Goal: Transaction & Acquisition: Purchase product/service

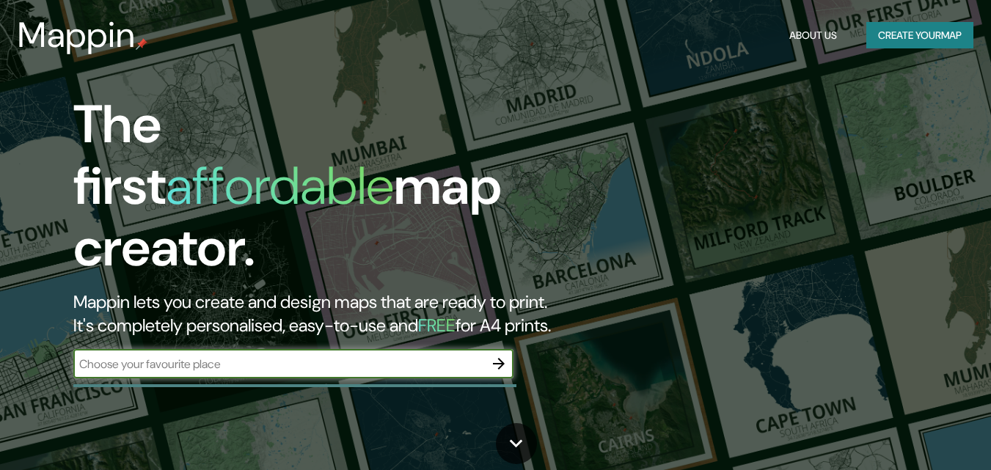
click at [169, 356] on input "text" at bounding box center [278, 364] width 411 height 17
type input "[GEOGRAPHIC_DATA]"
click at [487, 349] on button "button" at bounding box center [498, 363] width 29 height 29
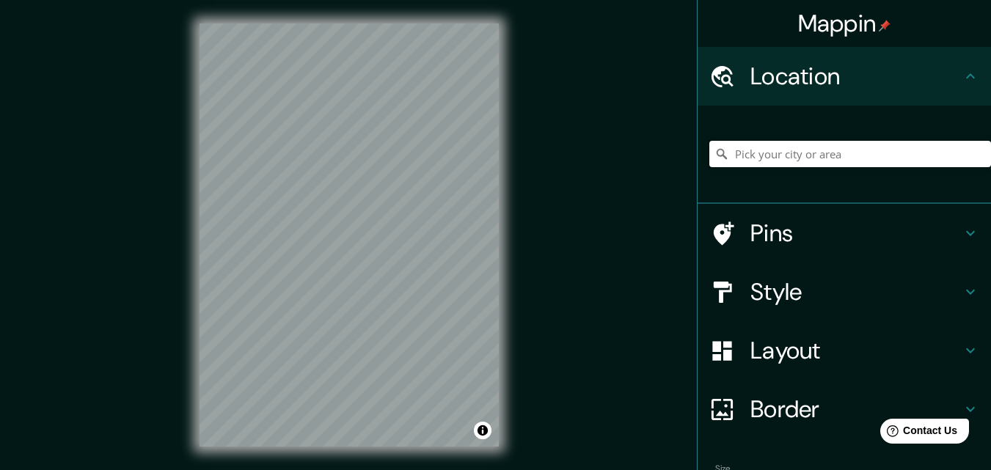
click at [732, 153] on input "Pick your city or area" at bounding box center [850, 154] width 282 height 26
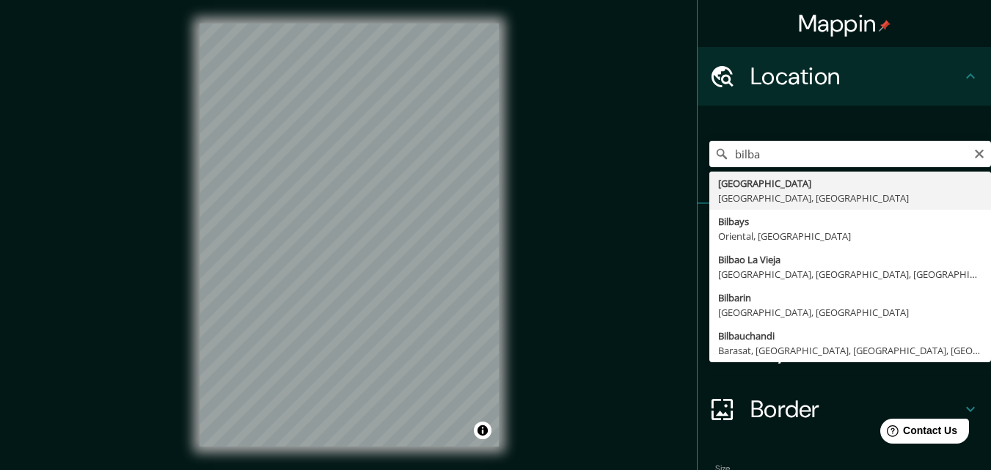
type input "[GEOGRAPHIC_DATA], [GEOGRAPHIC_DATA], [GEOGRAPHIC_DATA]"
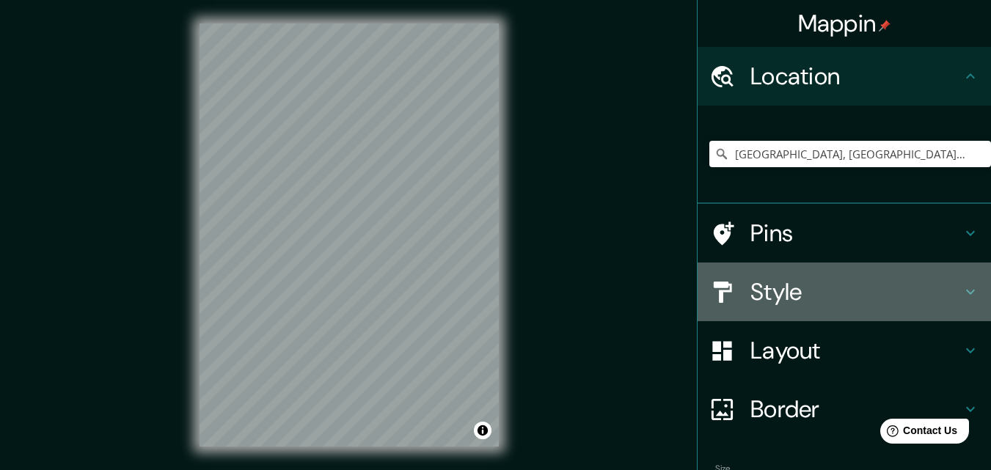
click at [962, 285] on icon at bounding box center [971, 292] width 18 height 18
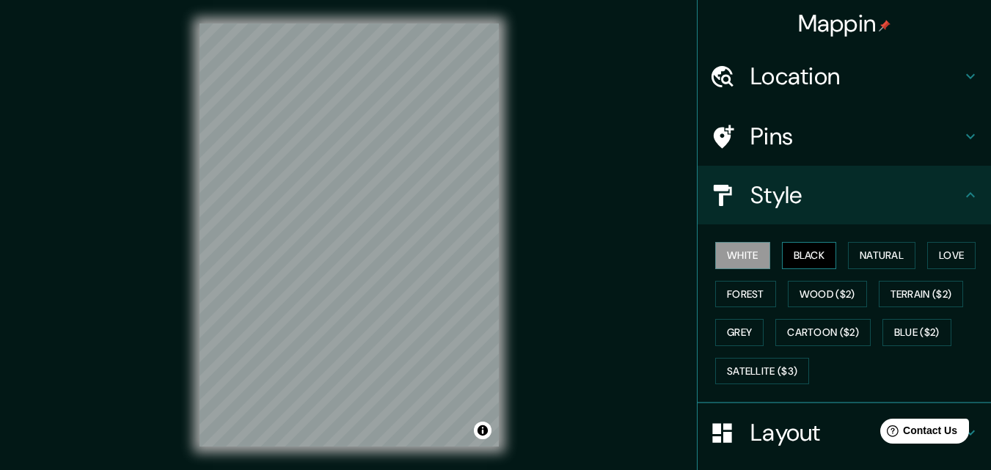
click at [803, 256] on button "Black" at bounding box center [809, 255] width 55 height 27
click at [864, 257] on button "Natural" at bounding box center [881, 255] width 67 height 27
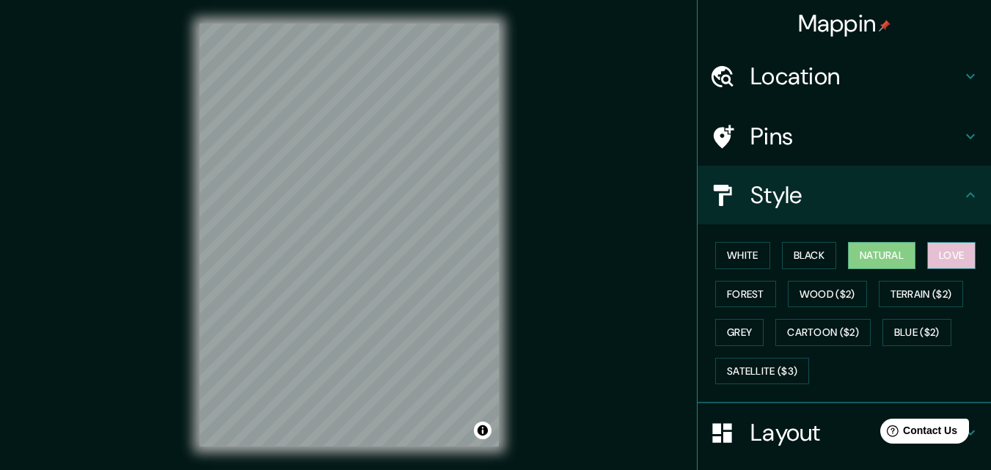
click at [954, 257] on button "Love" at bounding box center [951, 255] width 48 height 27
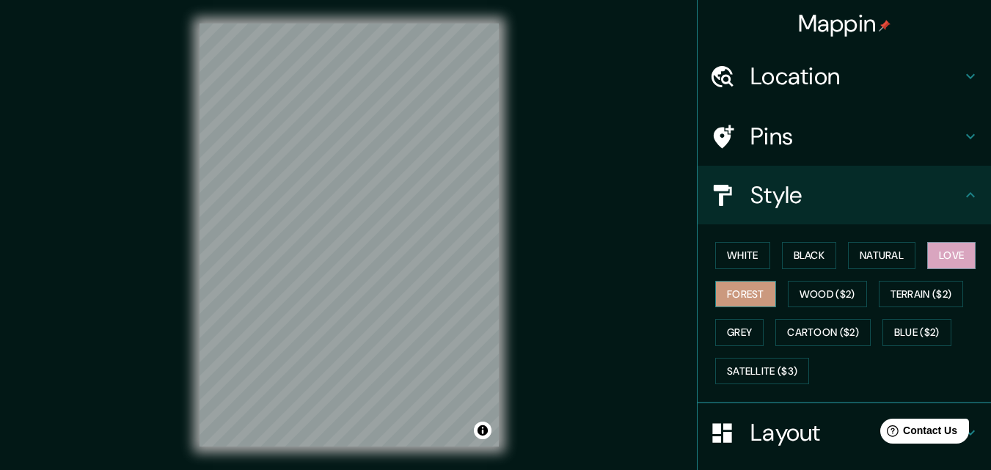
click at [742, 291] on button "Forest" at bounding box center [745, 294] width 61 height 27
click at [822, 293] on button "Wood ($2)" at bounding box center [827, 294] width 79 height 27
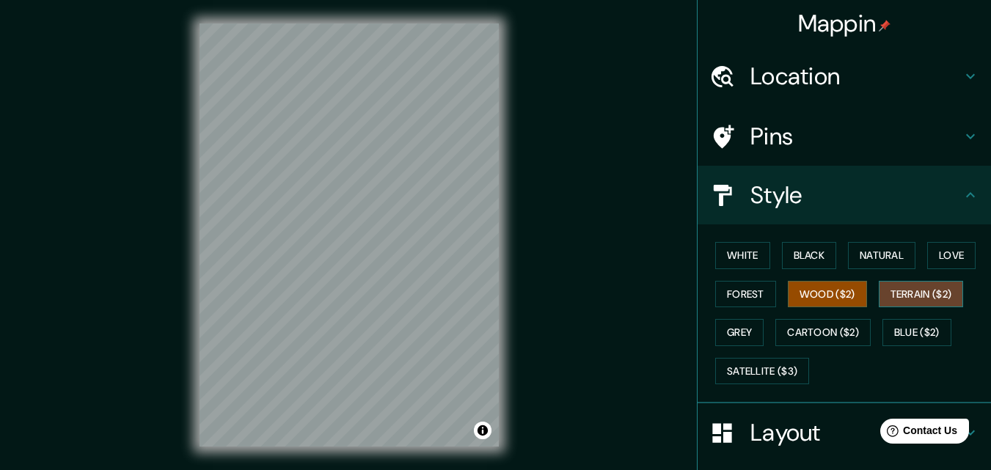
click at [899, 293] on button "Terrain ($2)" at bounding box center [921, 294] width 85 height 27
click at [734, 335] on button "Grey" at bounding box center [739, 332] width 48 height 27
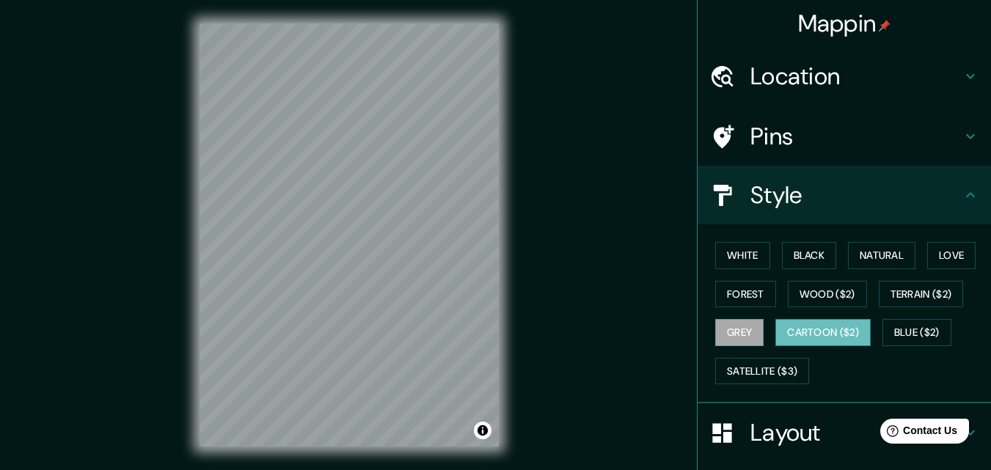
click at [806, 337] on button "Cartoon ($2)" at bounding box center [822, 332] width 95 height 27
click at [891, 334] on button "Blue ($2)" at bounding box center [916, 332] width 69 height 27
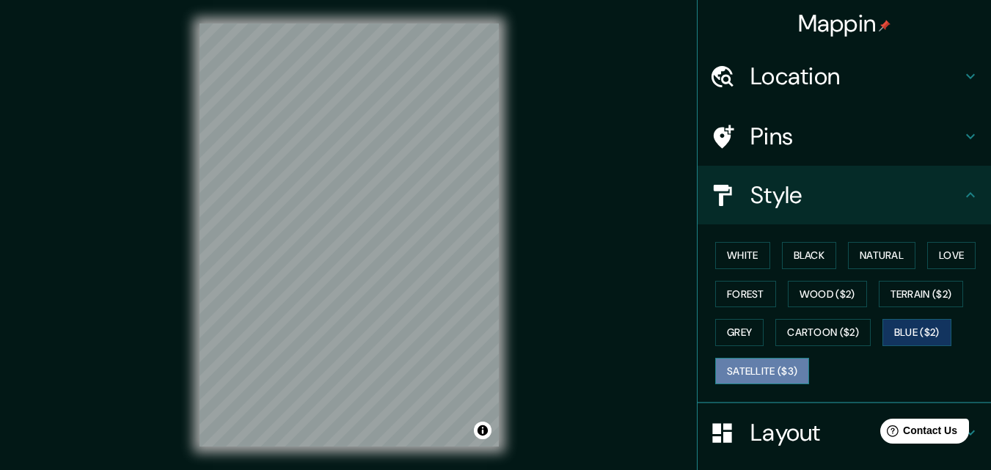
click at [742, 370] on button "Satellite ($3)" at bounding box center [762, 371] width 94 height 27
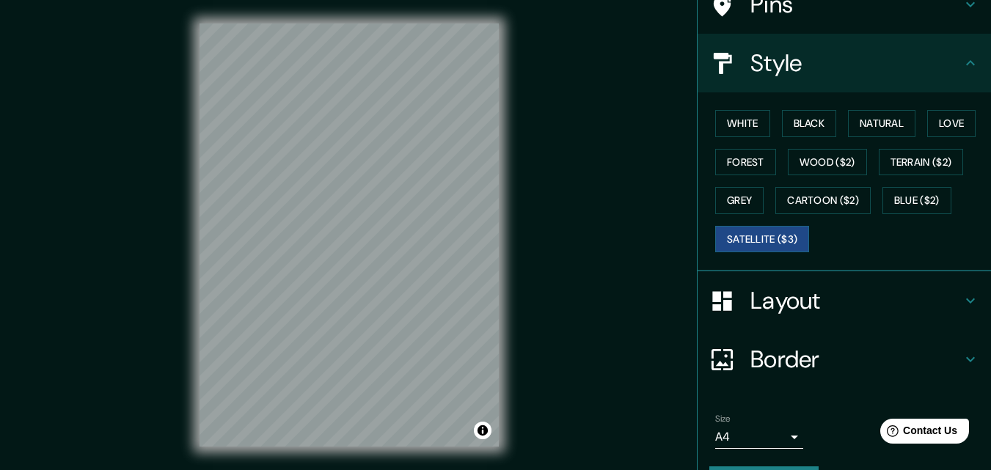
scroll to position [173, 0]
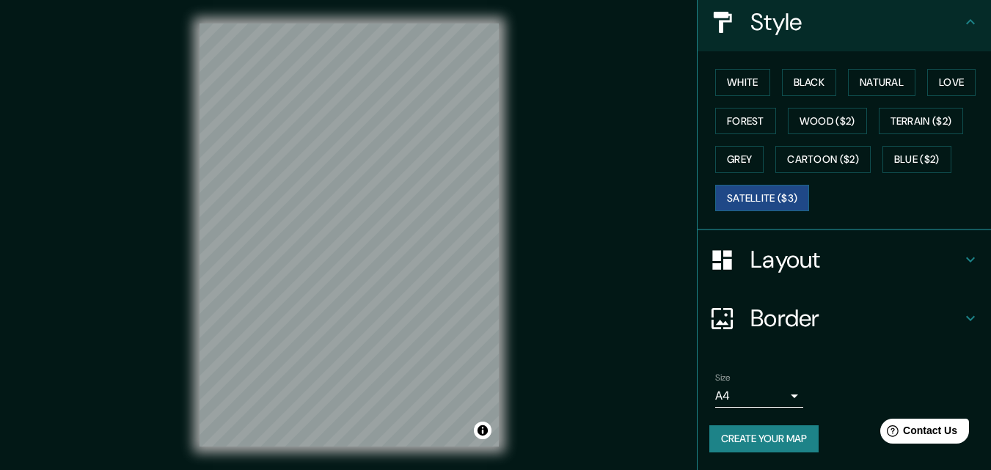
click at [962, 259] on icon at bounding box center [971, 260] width 18 height 18
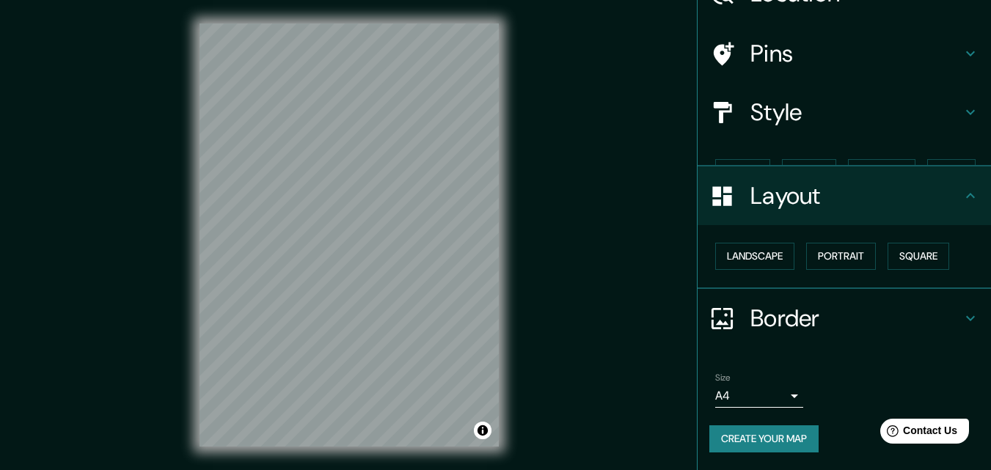
scroll to position [57, 0]
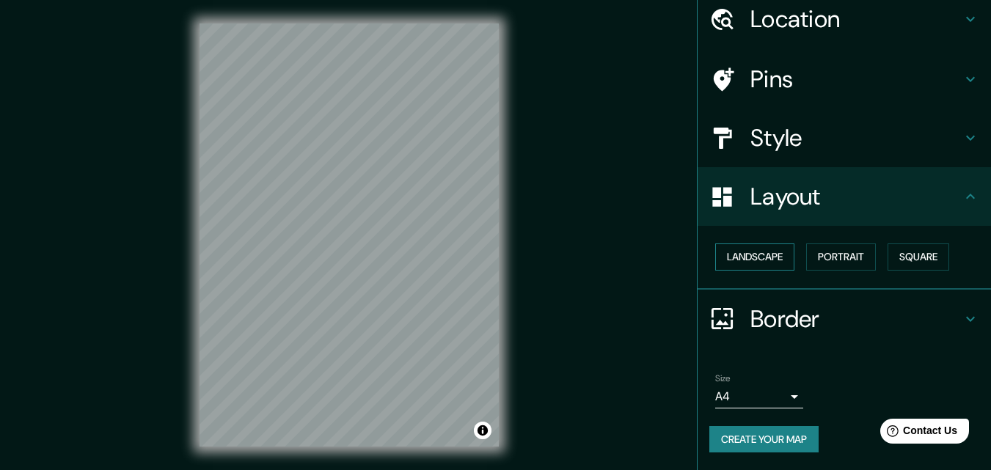
click at [758, 258] on button "Landscape" at bounding box center [754, 257] width 79 height 27
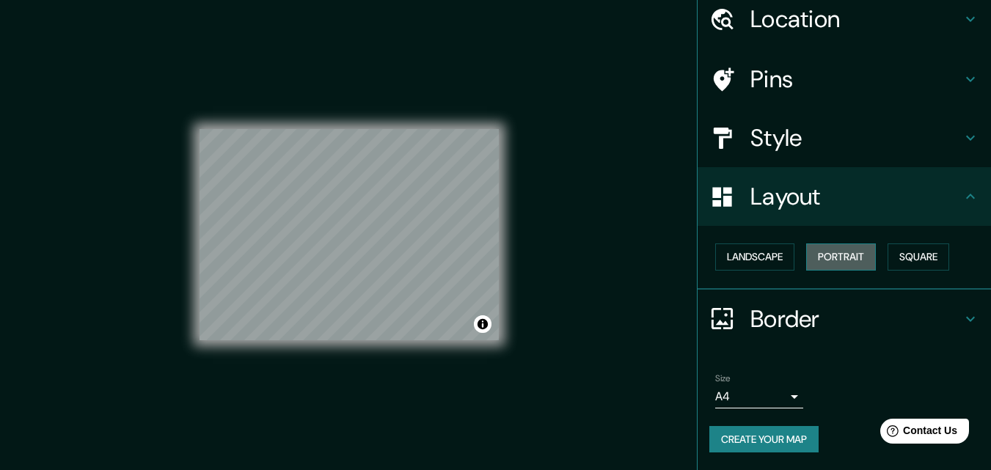
click at [808, 257] on button "Portrait" at bounding box center [841, 257] width 70 height 27
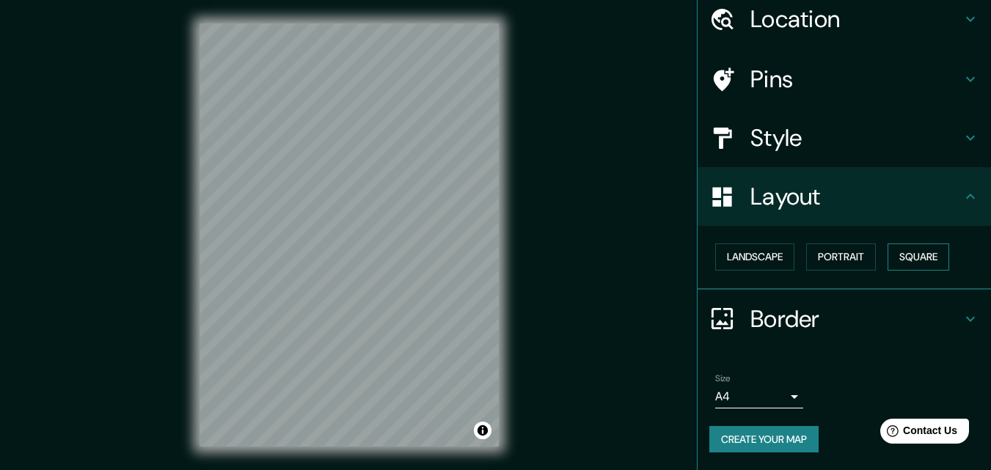
click at [902, 260] on button "Square" at bounding box center [919, 257] width 62 height 27
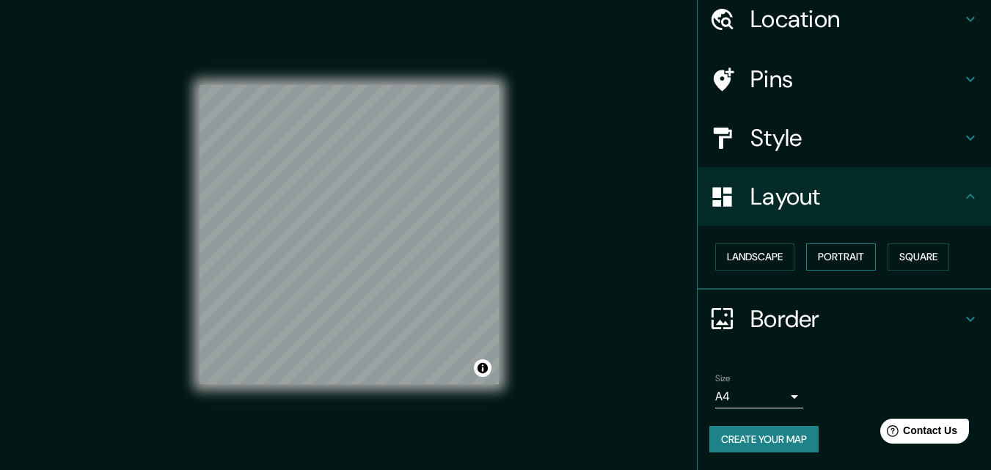
click at [839, 260] on button "Portrait" at bounding box center [841, 257] width 70 height 27
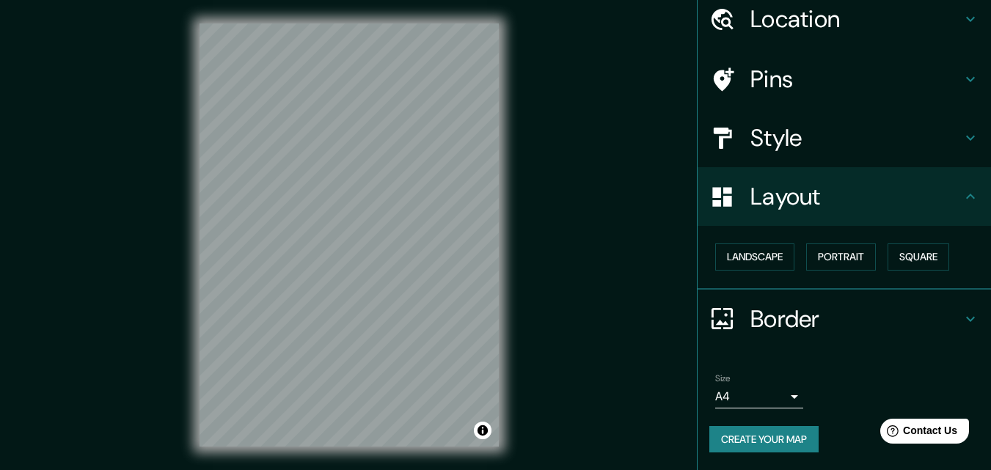
click at [962, 313] on icon at bounding box center [971, 319] width 18 height 18
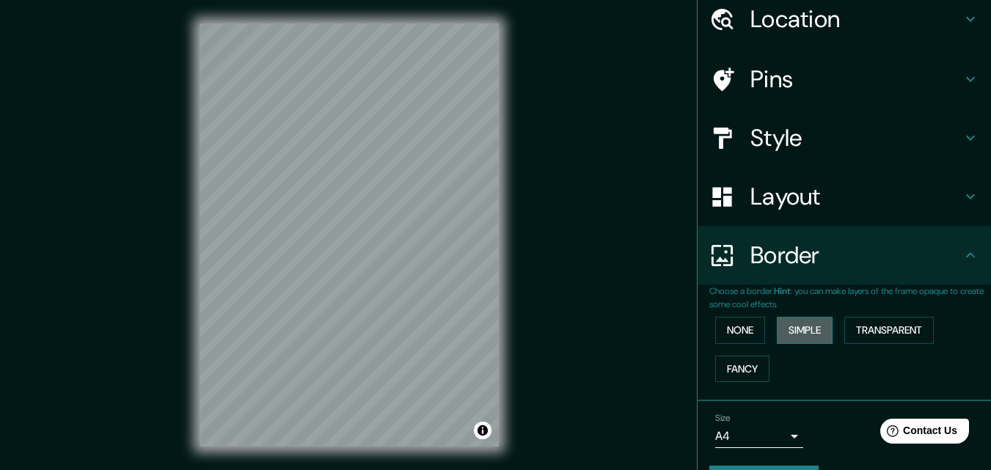
click at [784, 332] on button "Simple" at bounding box center [805, 330] width 56 height 27
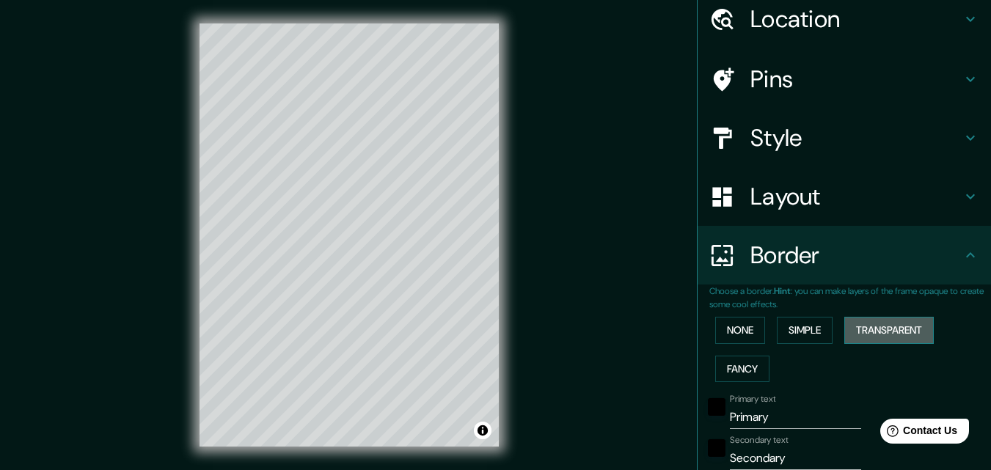
click at [863, 331] on button "Transparent" at bounding box center [888, 330] width 89 height 27
click at [739, 366] on button "Fancy" at bounding box center [742, 369] width 54 height 27
click at [863, 335] on button "Transparent" at bounding box center [888, 330] width 89 height 27
click at [710, 409] on div "black" at bounding box center [717, 407] width 18 height 18
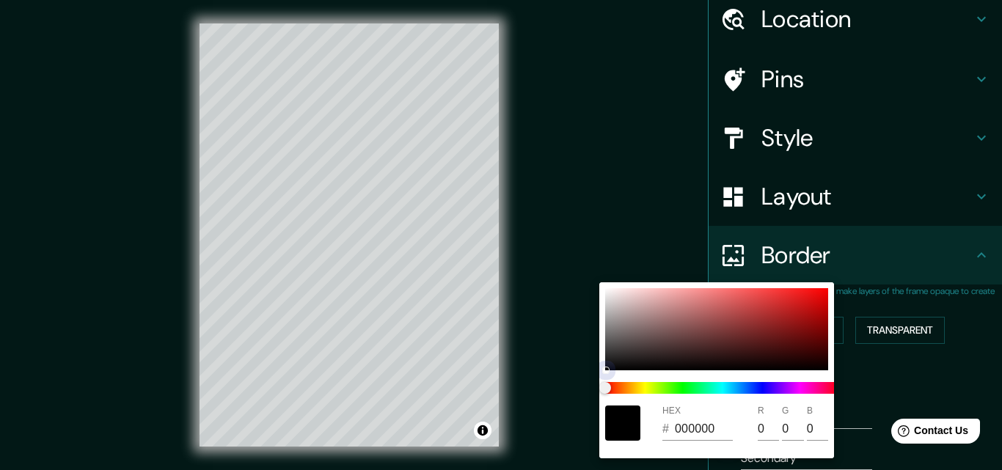
click at [776, 303] on div at bounding box center [716, 329] width 223 height 82
type input "196"
type input "33"
type input "D13030"
type input "209"
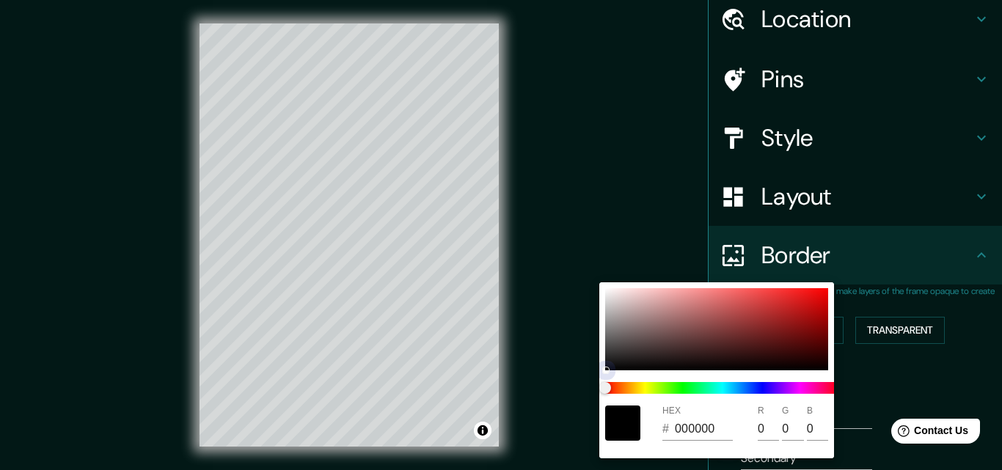
type input "48"
click at [873, 359] on div at bounding box center [501, 235] width 1002 height 470
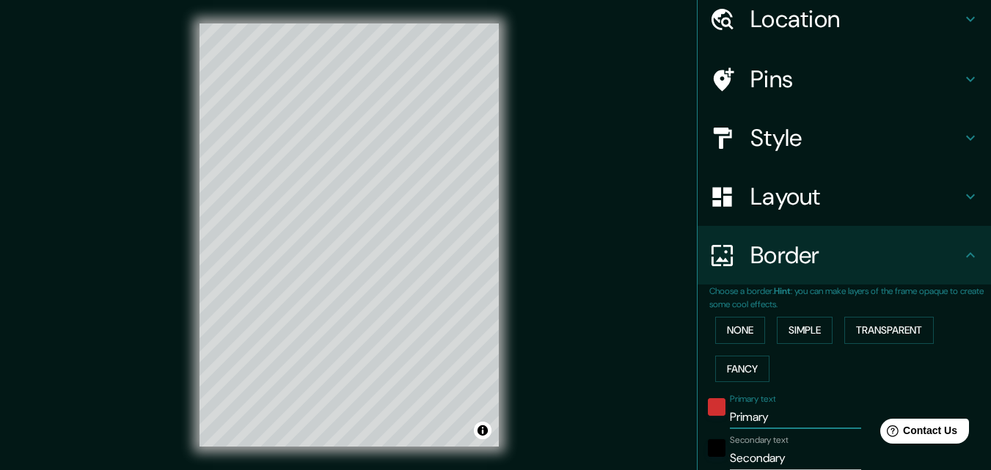
click at [736, 420] on input "Primary" at bounding box center [795, 417] width 131 height 23
drag, startPoint x: 767, startPoint y: 416, endPoint x: 721, endPoint y: 417, distance: 46.2
click at [713, 408] on div "Primary text Primary" at bounding box center [823, 411] width 241 height 35
type input "SD"
type input "196"
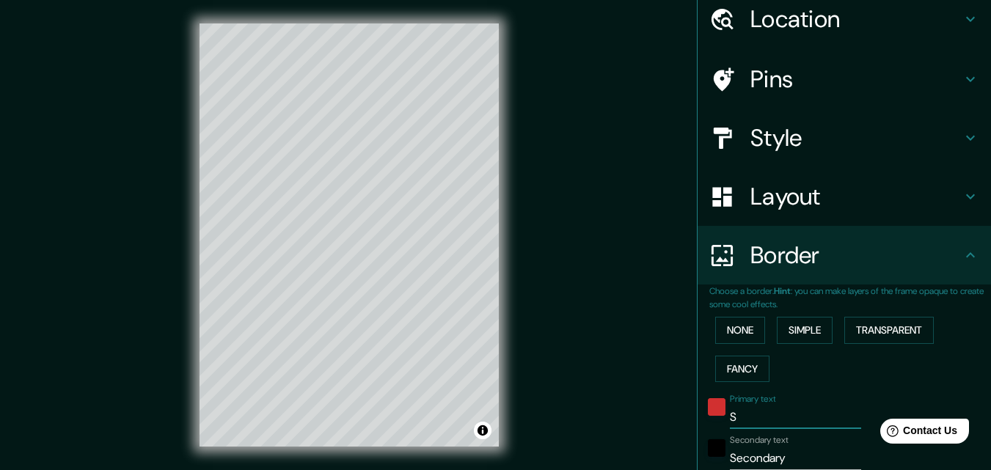
type input "33"
type input "S"
type input "196"
type input "33"
type input "Sa"
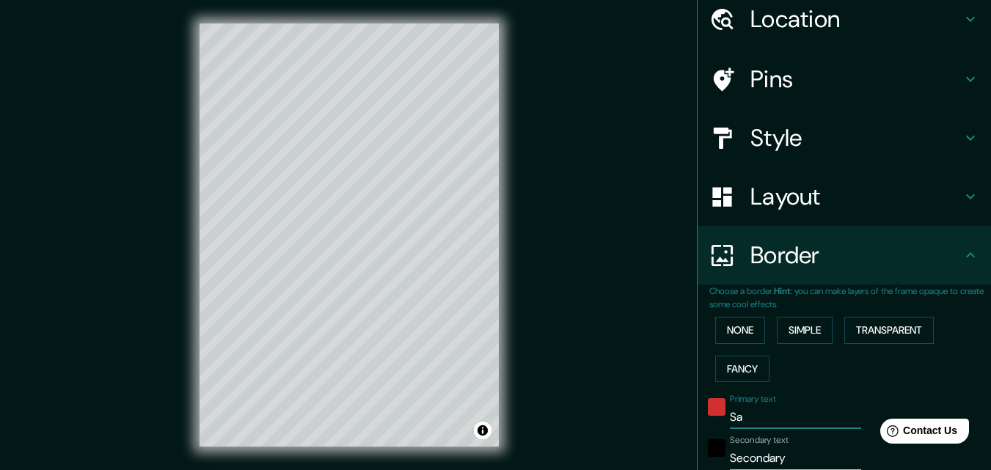
type input "196"
type input "33"
type input "San"
type input "196"
type input "33"
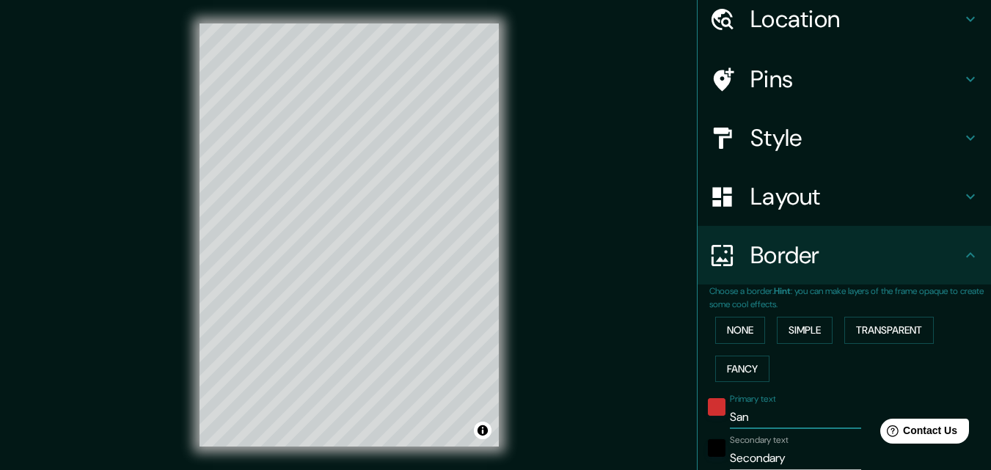
type input "San"
type input "196"
type input "33"
type input "San M"
type input "196"
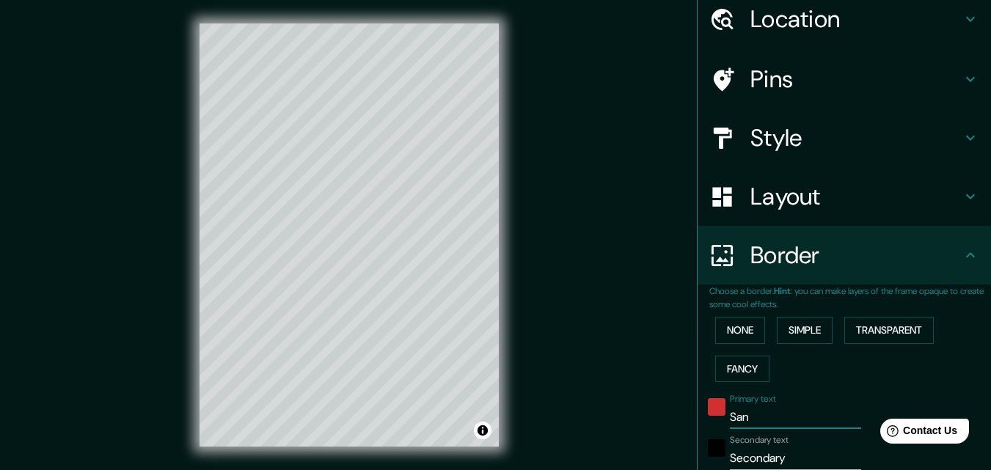
type input "33"
type input "San Ma"
type input "196"
type input "33"
type input "San Mam"
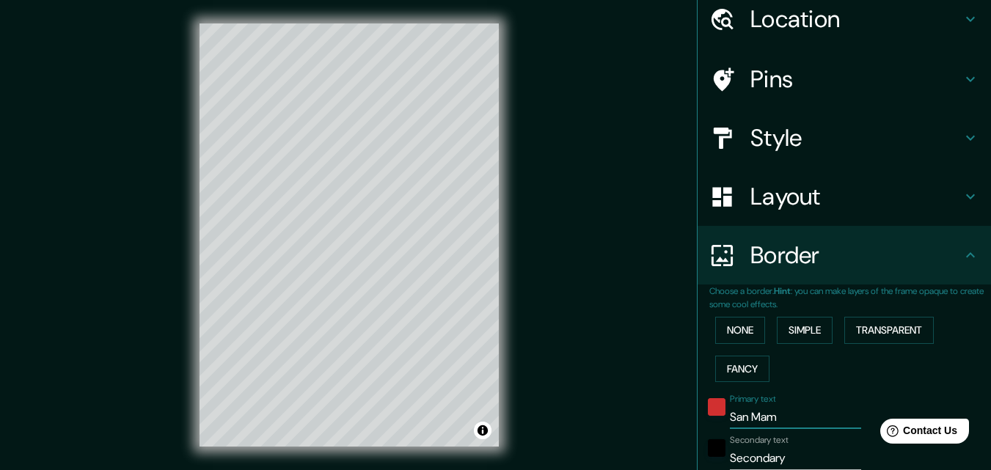
type input "196"
type input "33"
type input "San Mame"
type input "196"
type input "33"
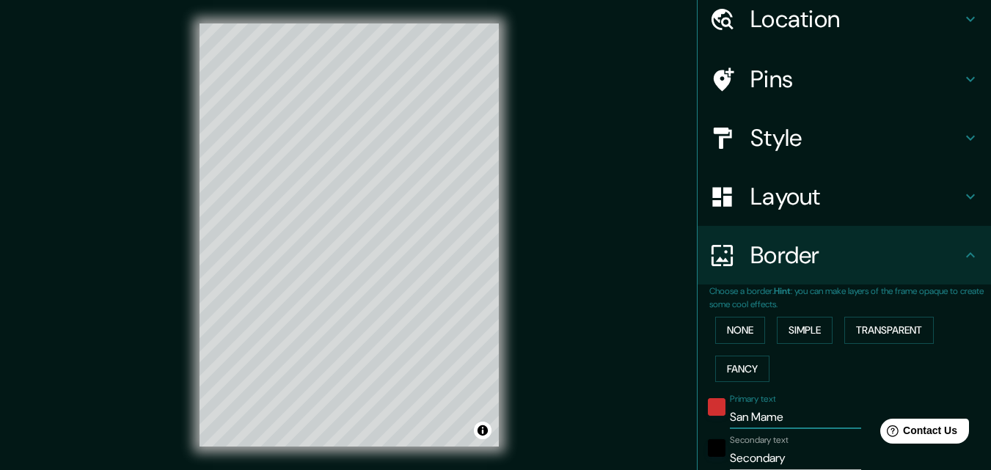
type input "San Mames"
type input "196"
type input "33"
type input "San Mames"
click at [746, 453] on input "Secondary" at bounding box center [795, 458] width 131 height 23
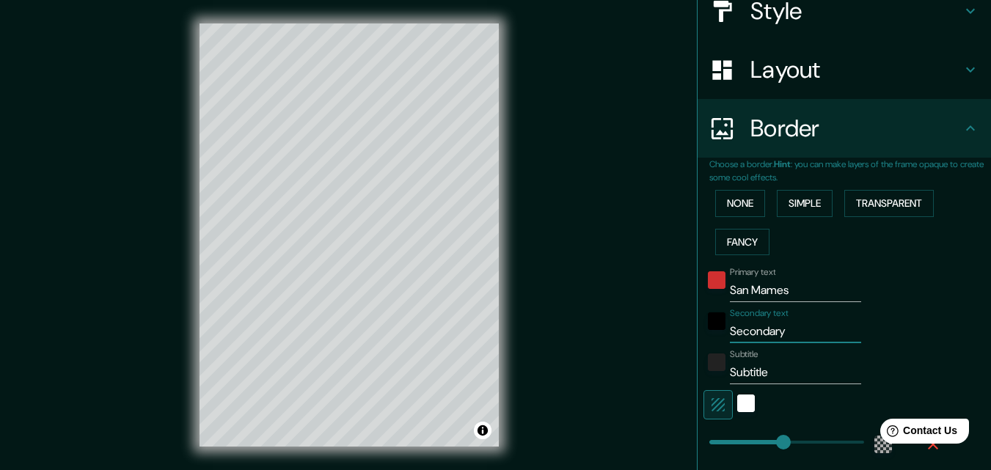
scroll to position [204, 0]
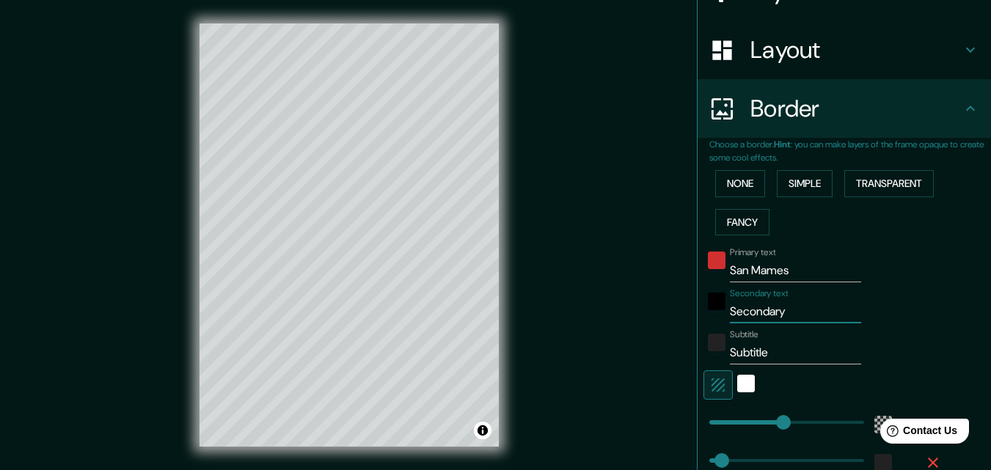
drag, startPoint x: 789, startPoint y: 311, endPoint x: 716, endPoint y: 311, distance: 73.4
click at [716, 311] on div "Secondary text Secondary" at bounding box center [823, 305] width 241 height 35
type input "B"
type input "196"
type input "33"
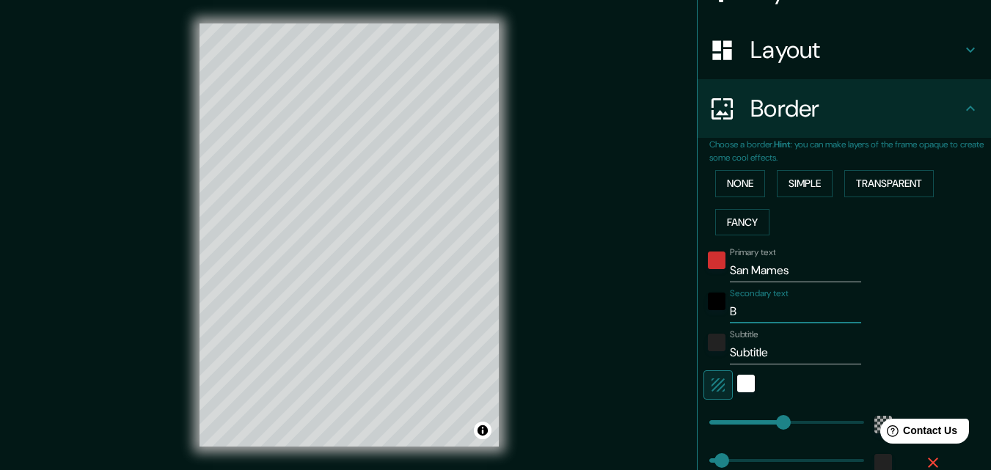
type input "BI"
type input "196"
type input "33"
type input "BIL"
type input "196"
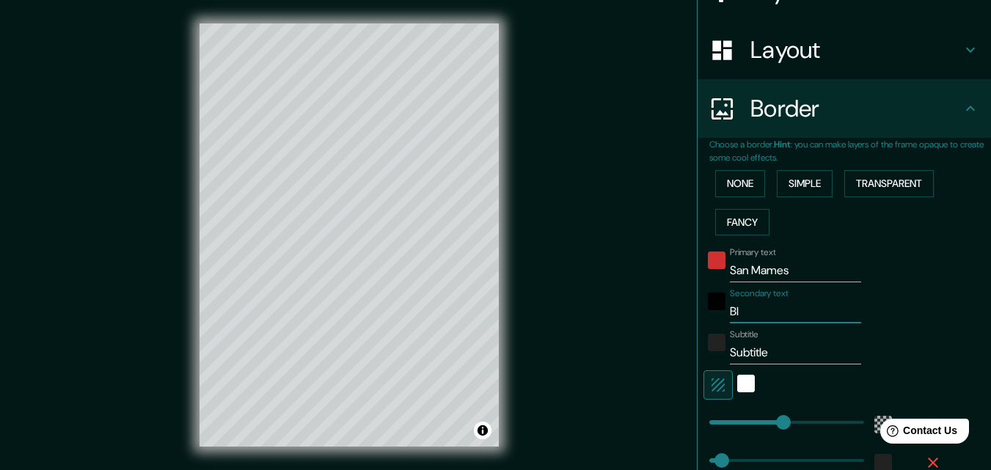
type input "33"
type input "BILB"
type input "196"
type input "33"
type input "BILBA"
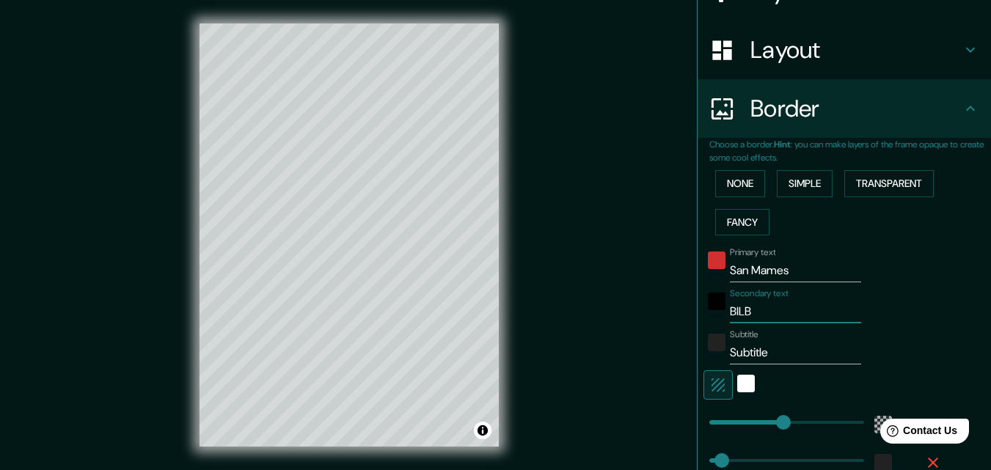
type input "196"
type input "33"
type input "[GEOGRAPHIC_DATA]"
type input "196"
type input "33"
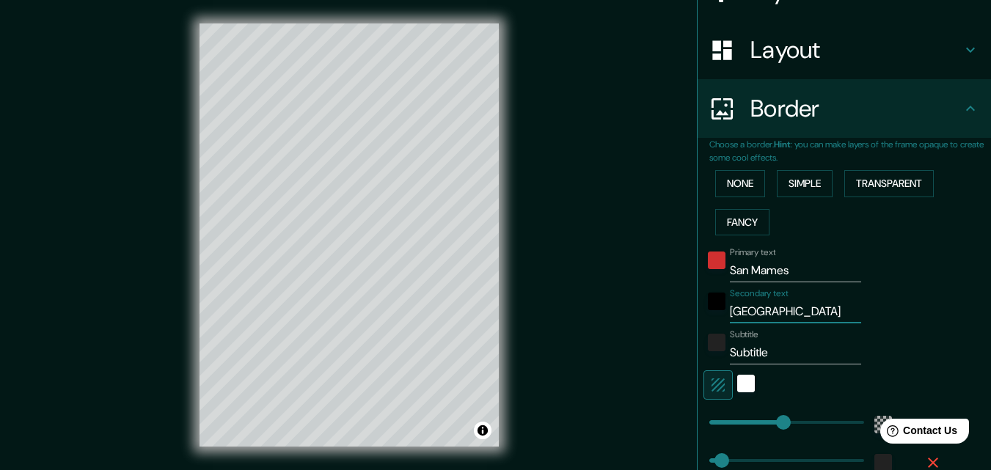
type input "[GEOGRAPHIC_DATA]"
click at [730, 348] on input "Subtitle" at bounding box center [795, 352] width 131 height 23
drag, startPoint x: 765, startPoint y: 353, endPoint x: 742, endPoint y: 371, distance: 29.2
click at [716, 359] on div "Subtitle Subtitle" at bounding box center [823, 346] width 241 height 35
type input "b"
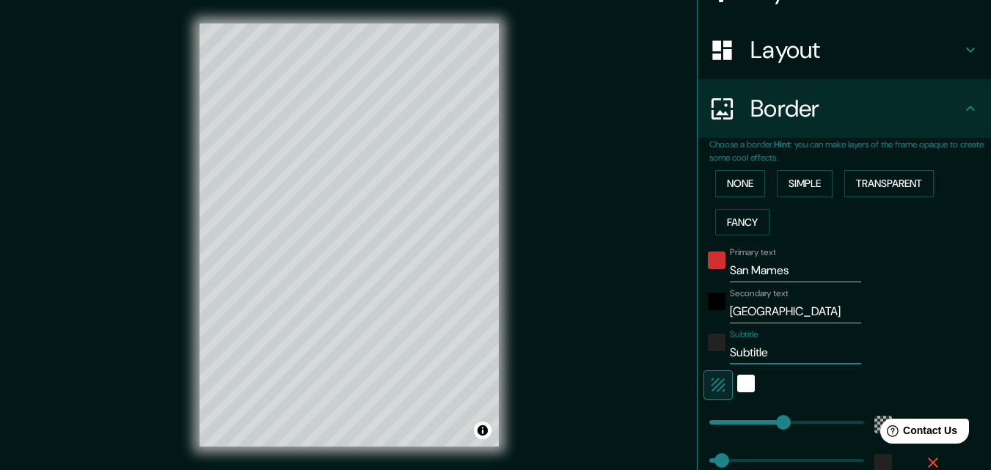
type input "196"
type input "33"
type input "ba"
type input "196"
type input "33"
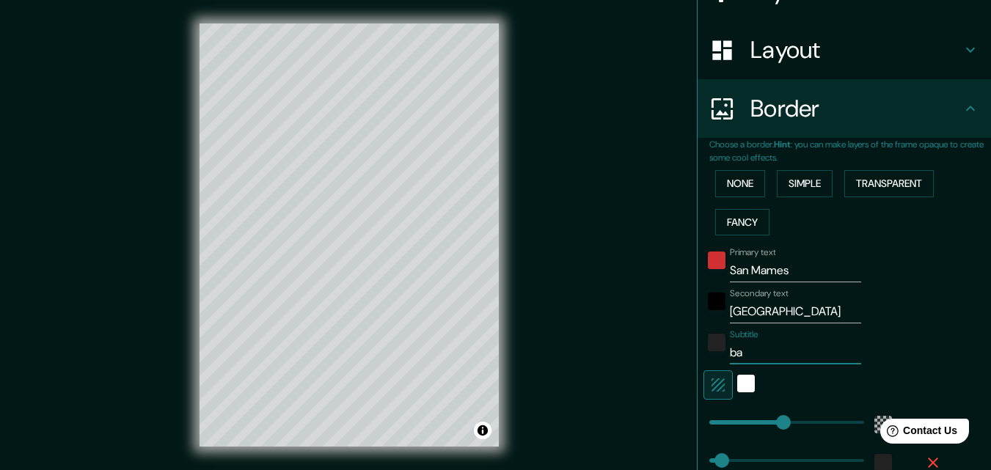
type input "bas"
type input "196"
type input "33"
type input "basq"
type input "196"
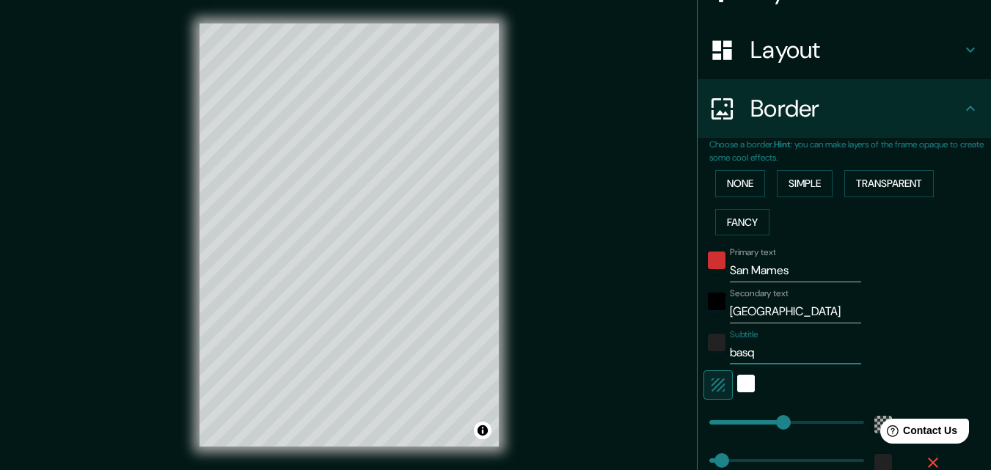
type input "33"
type input "basqu"
type input "196"
type input "33"
type input "basque"
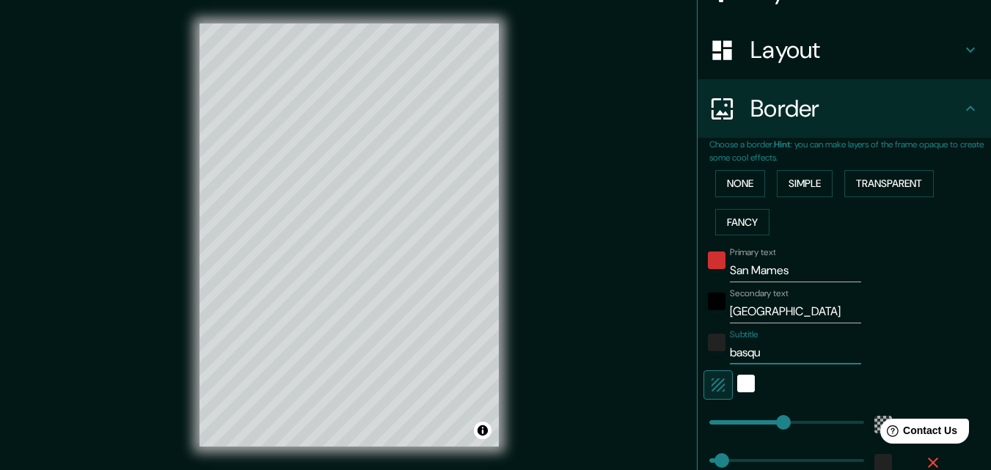
type input "196"
type input "33"
click at [730, 356] on input "basque" at bounding box center [795, 352] width 131 height 23
type input "Basque"
type input "196"
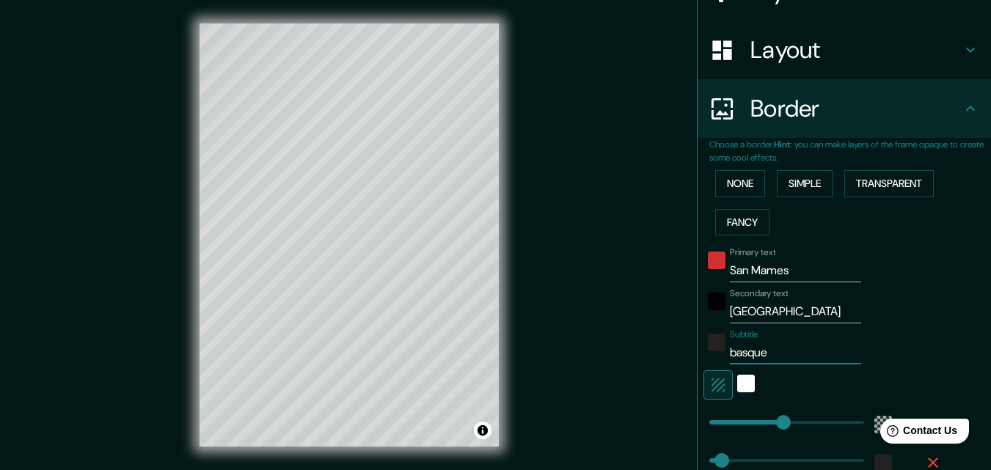
type input "33"
click at [777, 355] on input "Basque" at bounding box center [795, 352] width 131 height 23
type input "Basque"
type input "196"
type input "33"
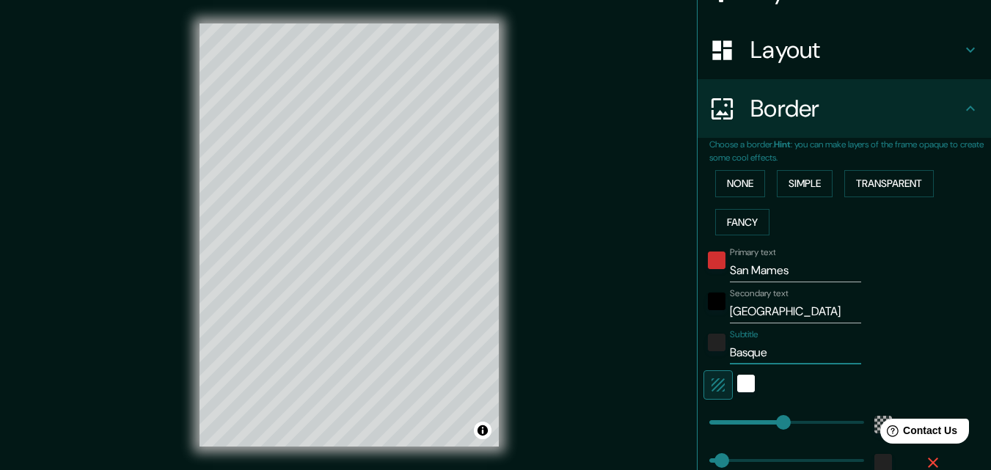
type input "Basque C"
type input "196"
type input "33"
type input "Basque Co"
type input "196"
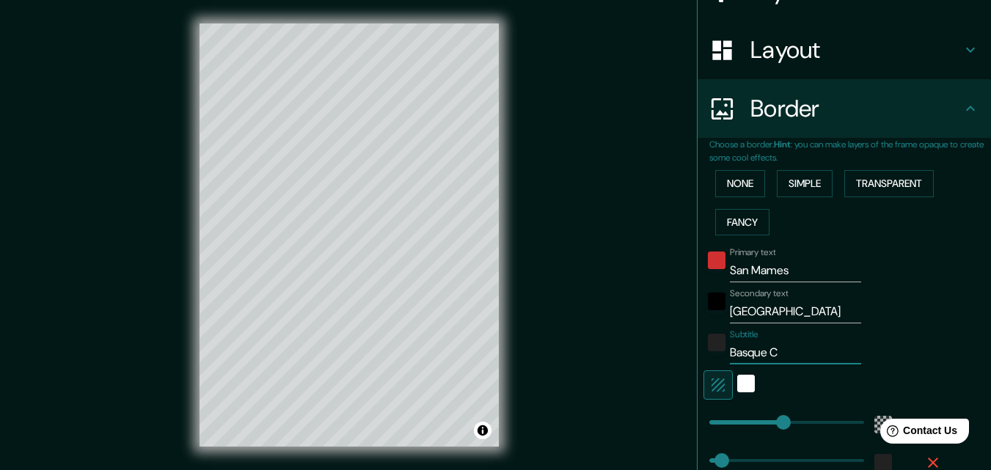
type input "33"
type input "Basque Cou"
type input "196"
type input "33"
type input "Basque Coun"
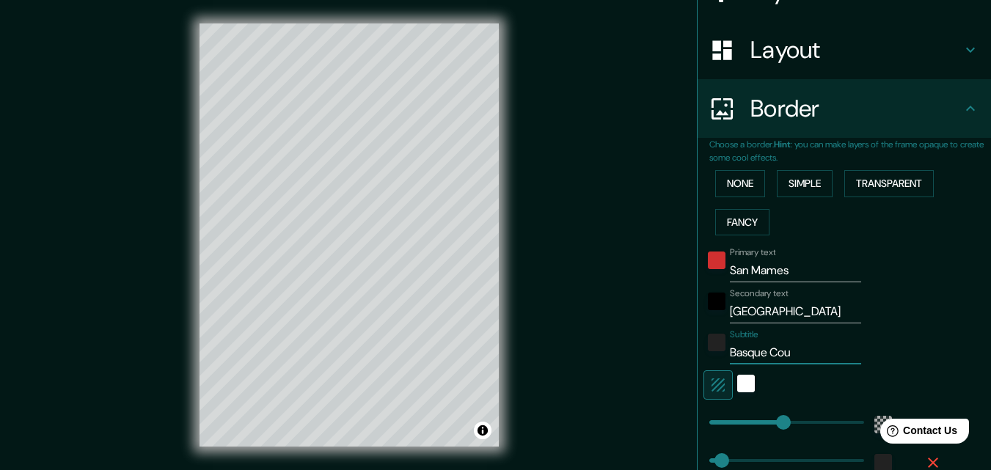
type input "196"
type input "33"
type input "Basque Count"
type input "196"
type input "33"
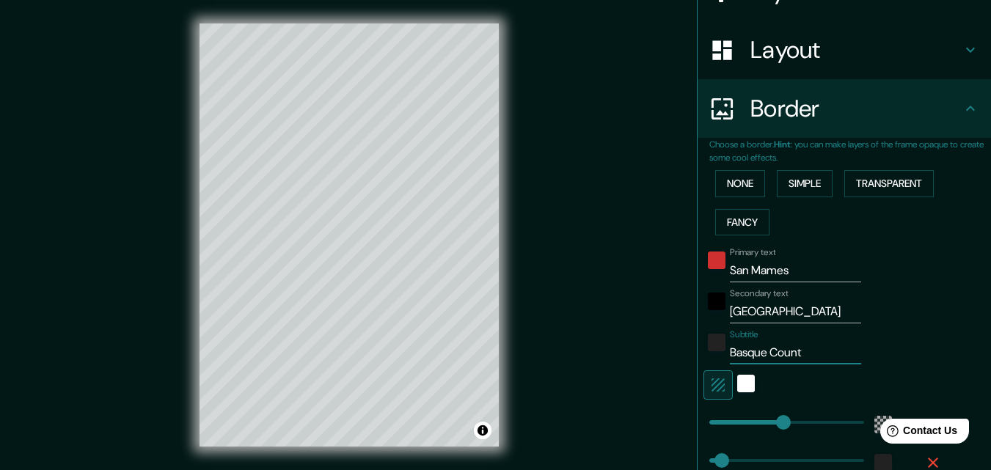
type input "[DEMOGRAPHIC_DATA] Countr"
type input "196"
type input "33"
type input "Basque Country"
type input "196"
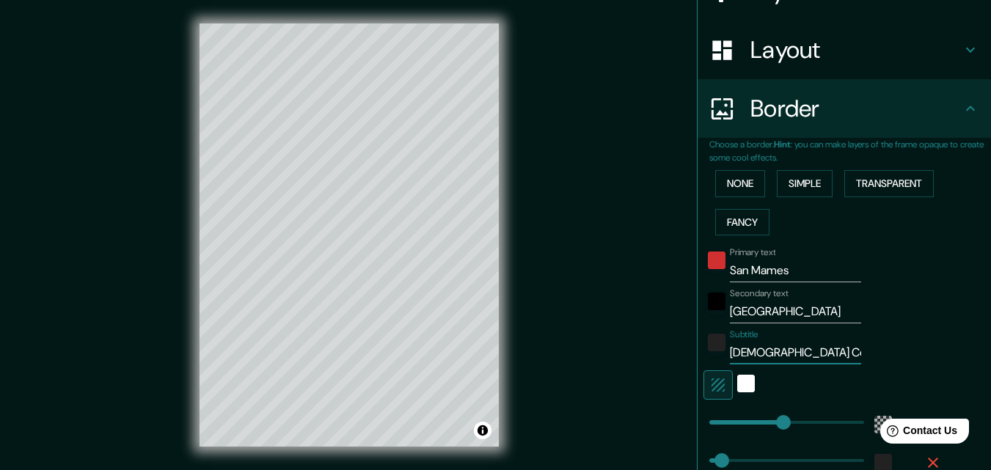
type input "33"
type input "Basque Country"
click at [737, 385] on div "white" at bounding box center [746, 384] width 18 height 18
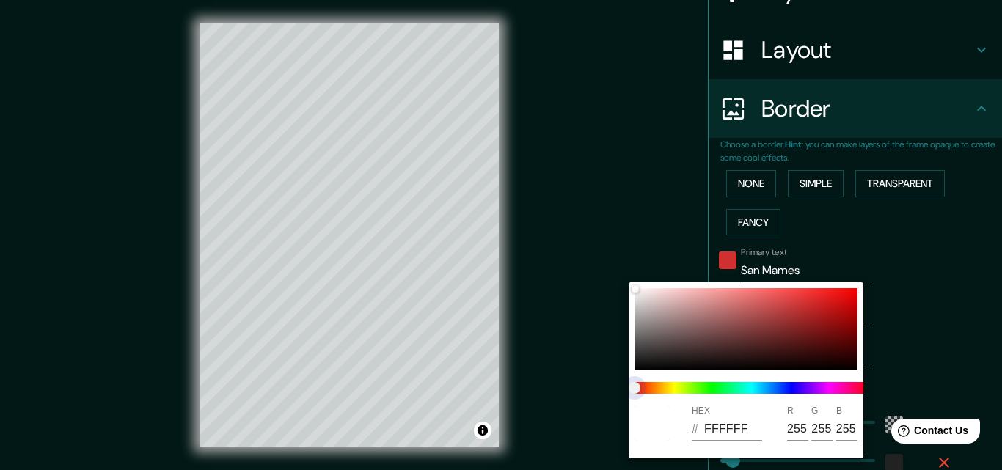
type input "196"
type input "33"
click at [753, 389] on span at bounding box center [752, 388] width 235 height 12
type input "196"
type input "33"
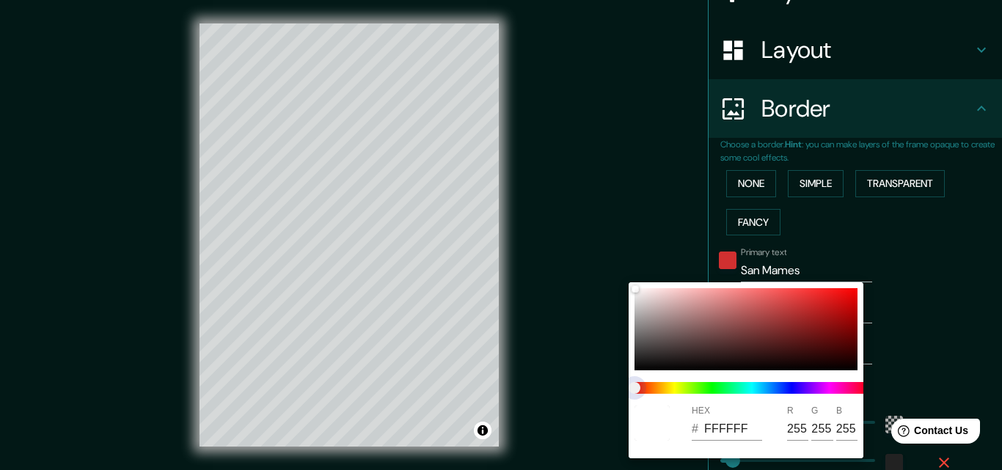
click at [792, 387] on span at bounding box center [752, 388] width 235 height 12
type input "196"
type input "33"
type input "196"
type input "33"
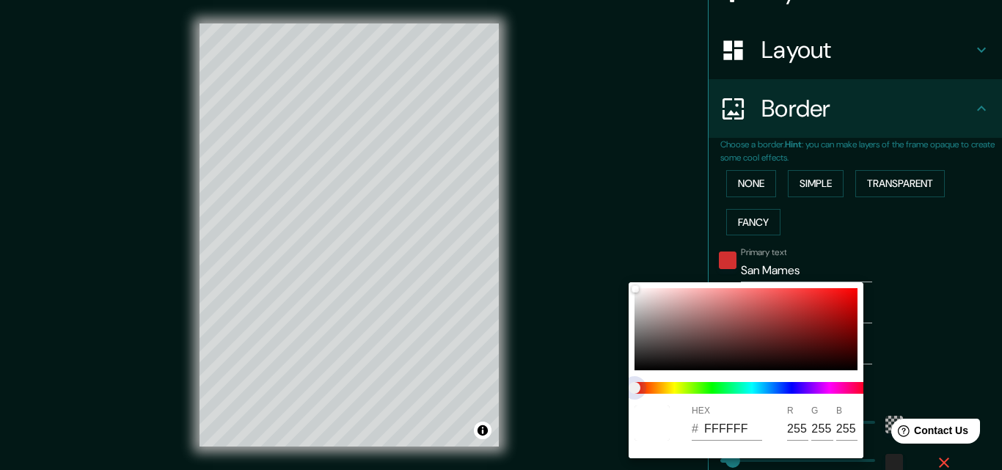
type input "196"
type input "33"
type input "196"
type input "33"
drag, startPoint x: 780, startPoint y: 388, endPoint x: 783, endPoint y: 334, distance: 53.6
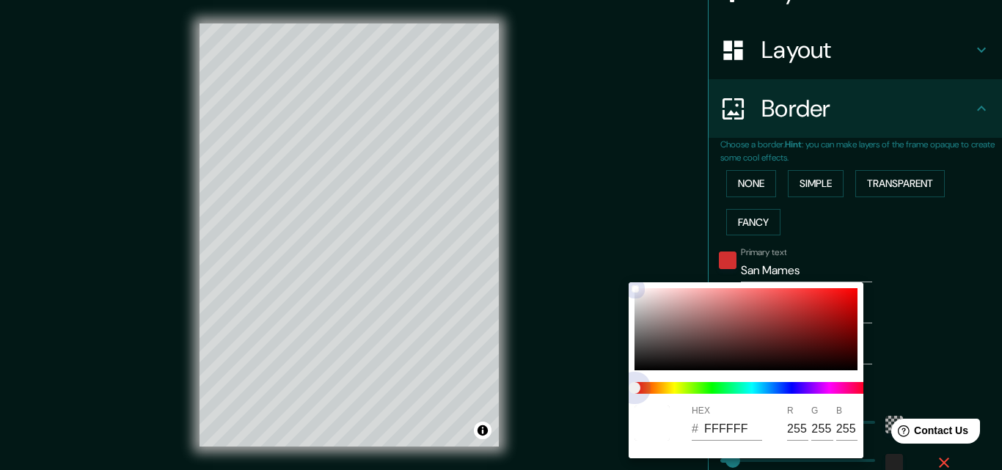
click at [783, 334] on div "HEX # FFFFFF R 255 G 255 B 255" at bounding box center [746, 370] width 235 height 176
type input "196"
type input "33"
type input "6E2424"
type input "110"
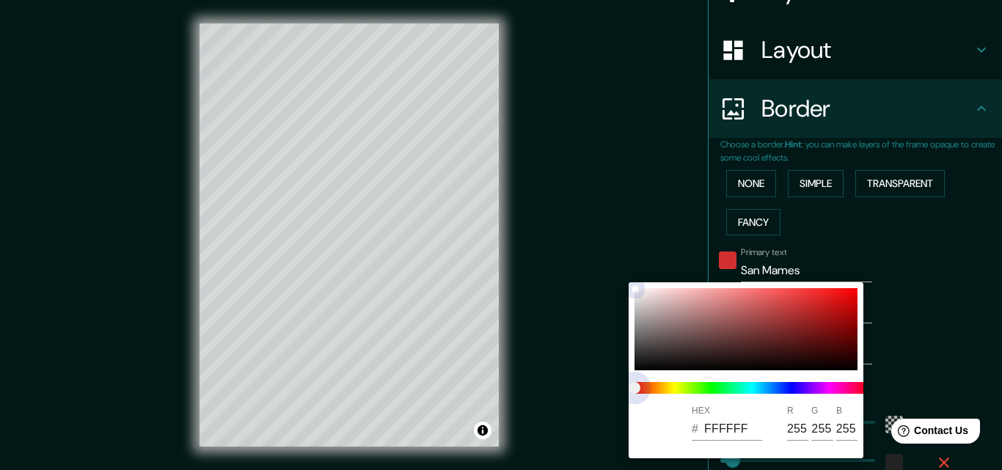
type input "36"
type input "196"
type input "33"
type input "636E24"
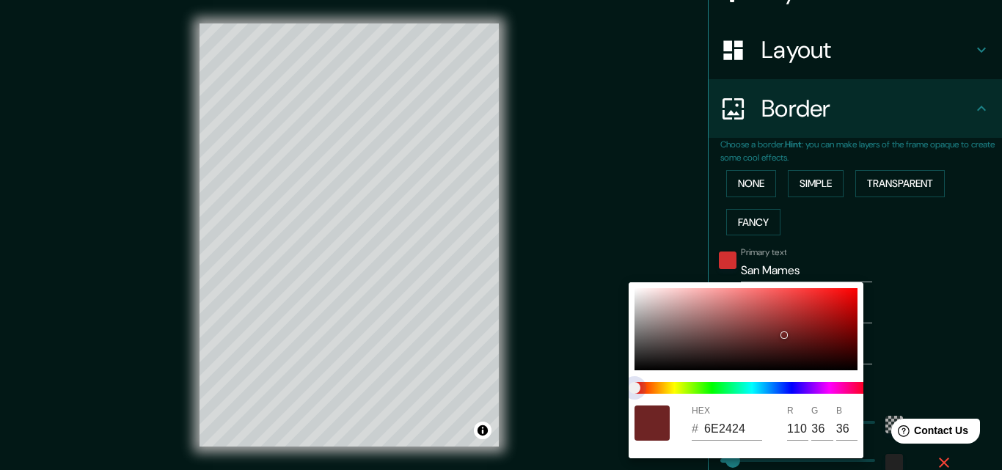
type input "99"
type input "110"
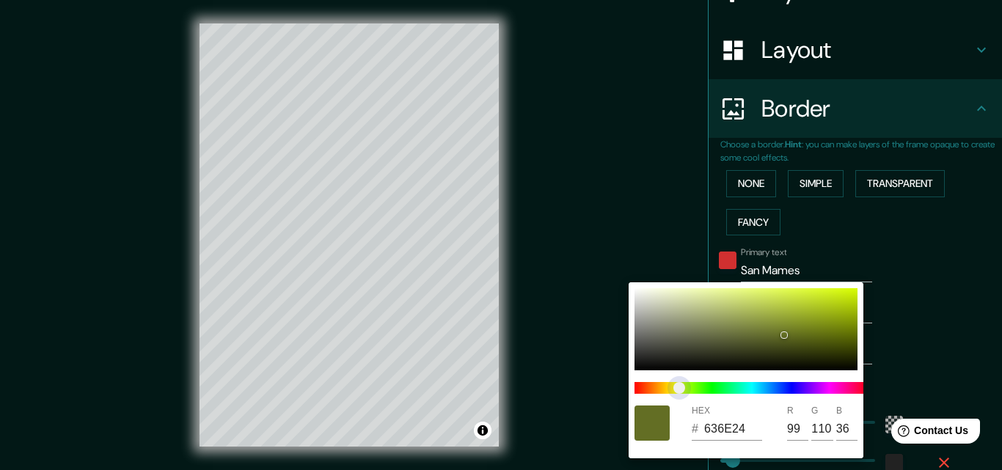
click at [679, 386] on span at bounding box center [752, 388] width 235 height 12
type input "196"
type input "33"
type input "346E24"
type input "52"
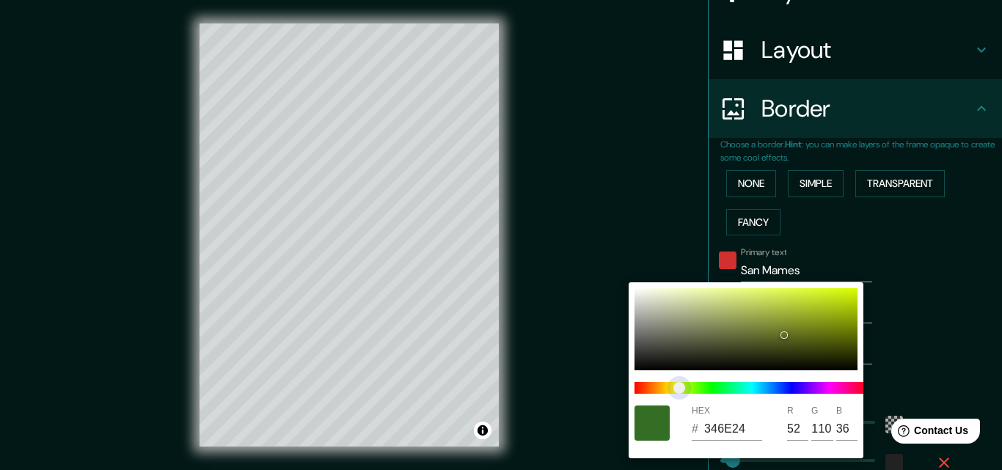
click at [704, 388] on span at bounding box center [752, 388] width 235 height 12
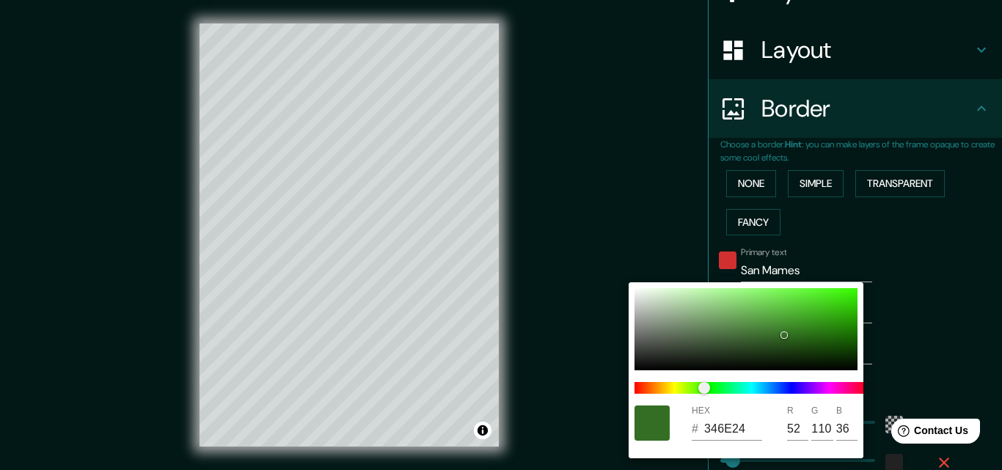
click at [872, 363] on div at bounding box center [501, 235] width 1002 height 470
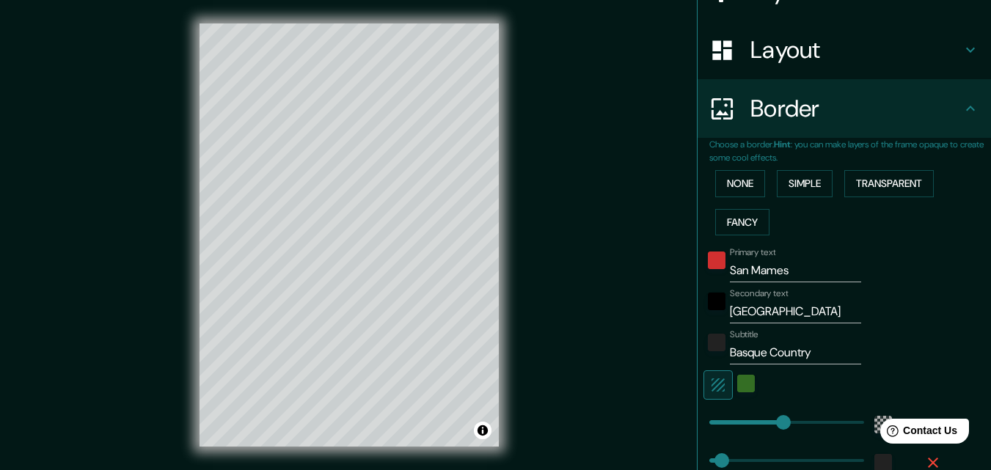
click at [709, 380] on icon "button" at bounding box center [718, 385] width 18 height 18
type input "196"
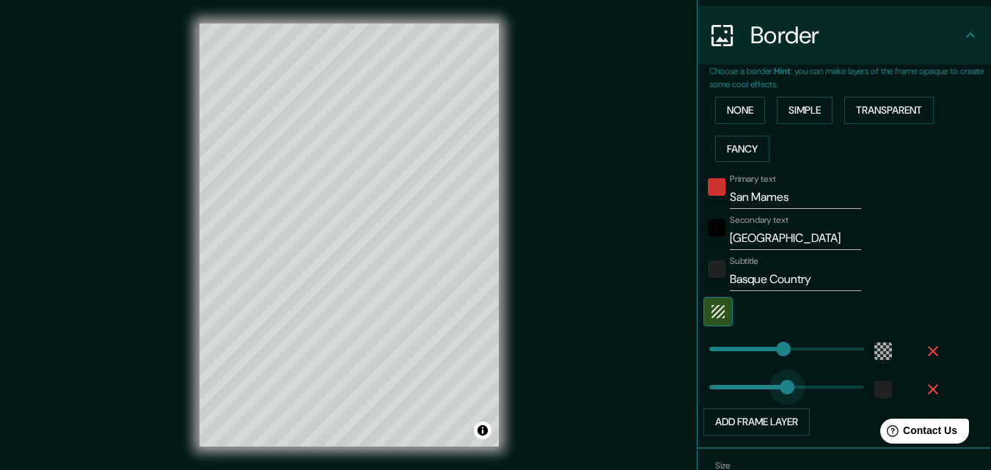
type input "254"
drag, startPoint x: 718, startPoint y: 386, endPoint x: 794, endPoint y: 395, distance: 76.9
type input "196"
type input "0"
drag, startPoint x: 792, startPoint y: 390, endPoint x: 698, endPoint y: 390, distance: 94.6
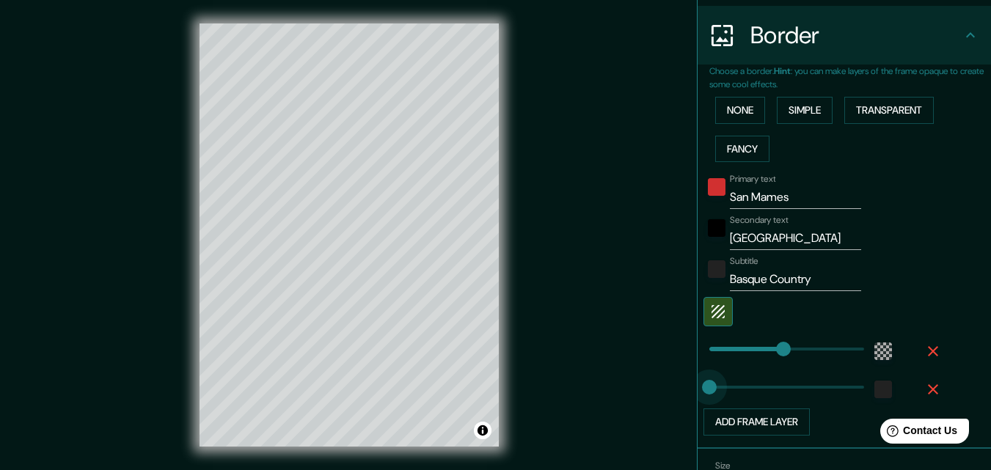
type input "196"
type input "21"
type input "333"
drag, startPoint x: 775, startPoint y: 352, endPoint x: 825, endPoint y: 354, distance: 49.9
type input "145"
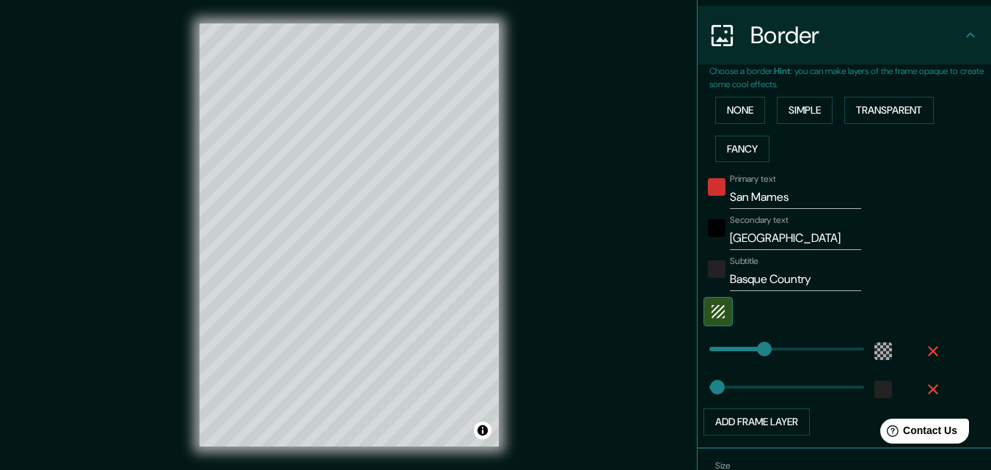
type input "70"
type input "112"
type input "145"
click at [708, 271] on div "color-222222" at bounding box center [717, 269] width 18 height 18
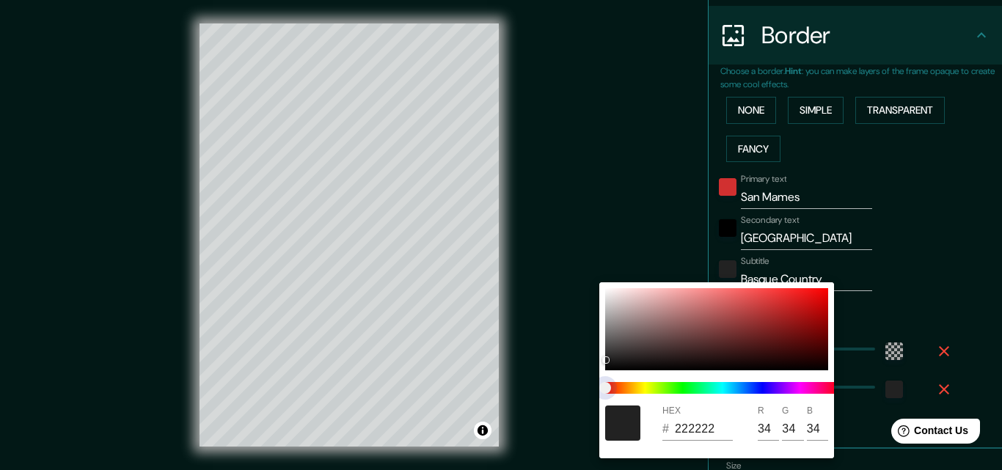
type input "212121"
type input "33"
click at [683, 389] on span at bounding box center [722, 388] width 235 height 12
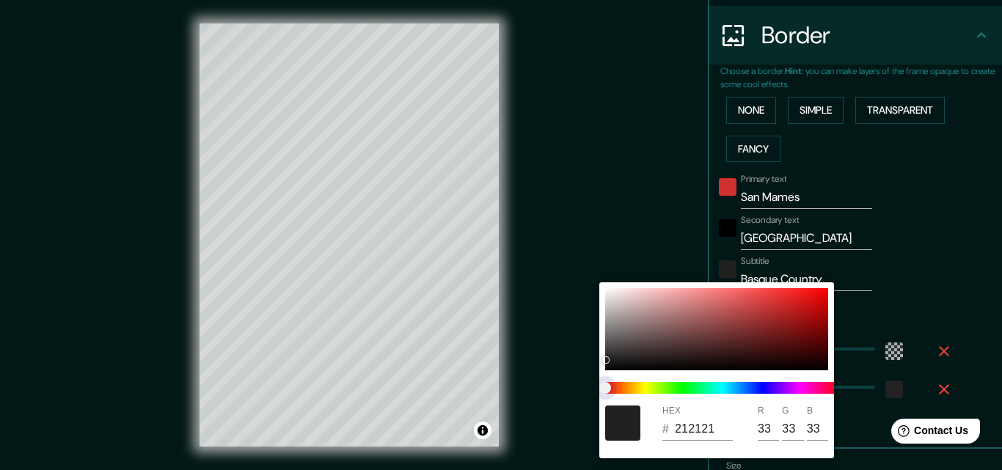
drag, startPoint x: 684, startPoint y: 384, endPoint x: 690, endPoint y: 374, distance: 11.2
click at [690, 374] on div "HEX # 212121 R 33 G 33 B 33" at bounding box center [716, 370] width 235 height 176
type input "776666"
type input "119"
type input "102"
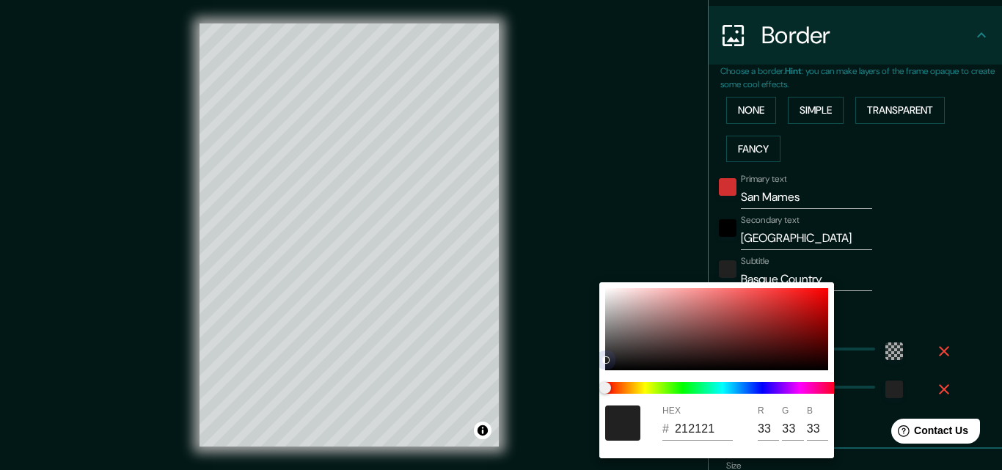
type input "102"
type input "7A6767"
type input "122"
type input "103"
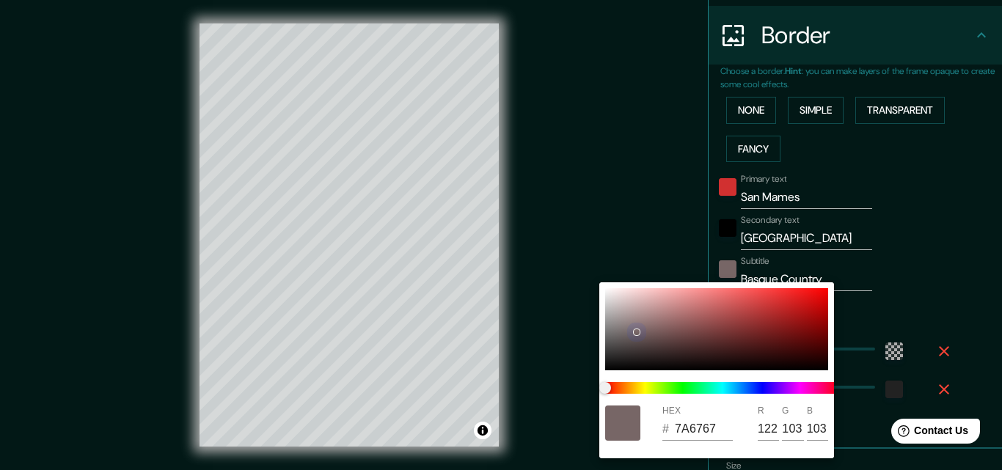
type input "7C6868"
type input "124"
type input "104"
type input "7E6A6A"
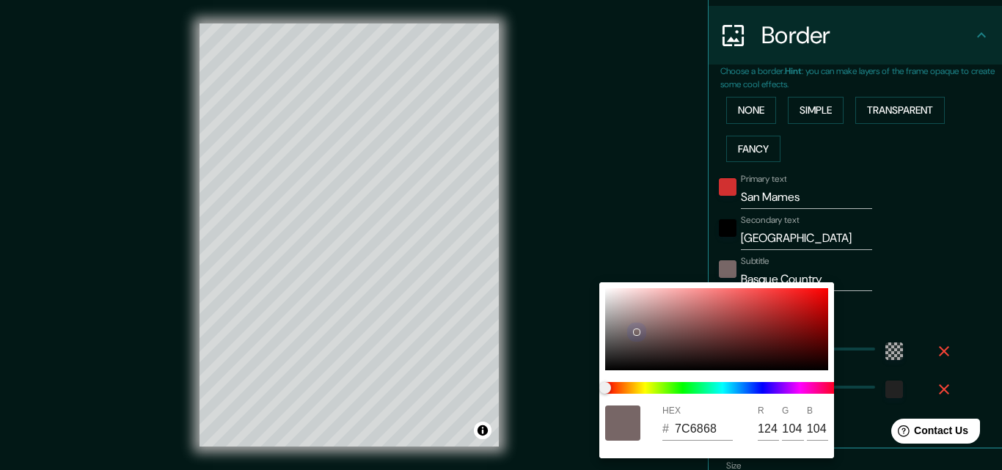
type input "126"
type input "106"
type input "816C6C"
type input "129"
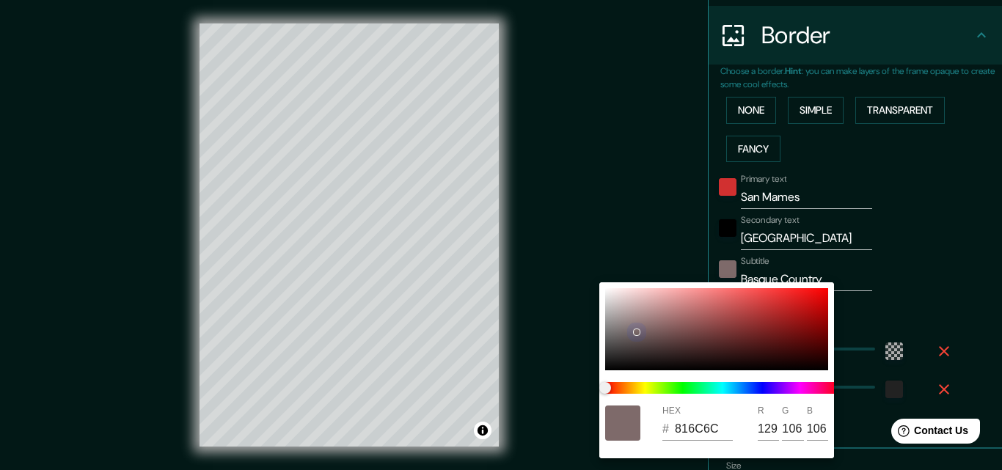
type input "108"
type input "836D6D"
type input "131"
type input "109"
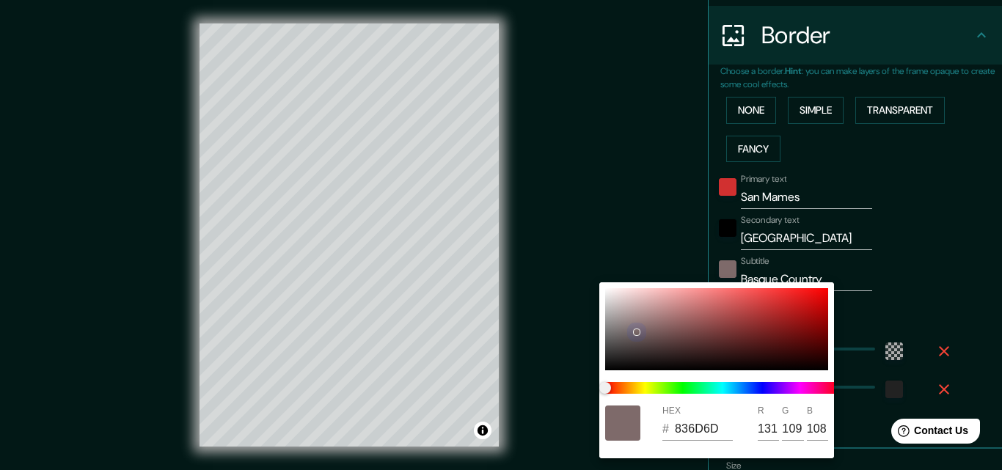
type input "109"
type input "887070"
type input "136"
type input "112"
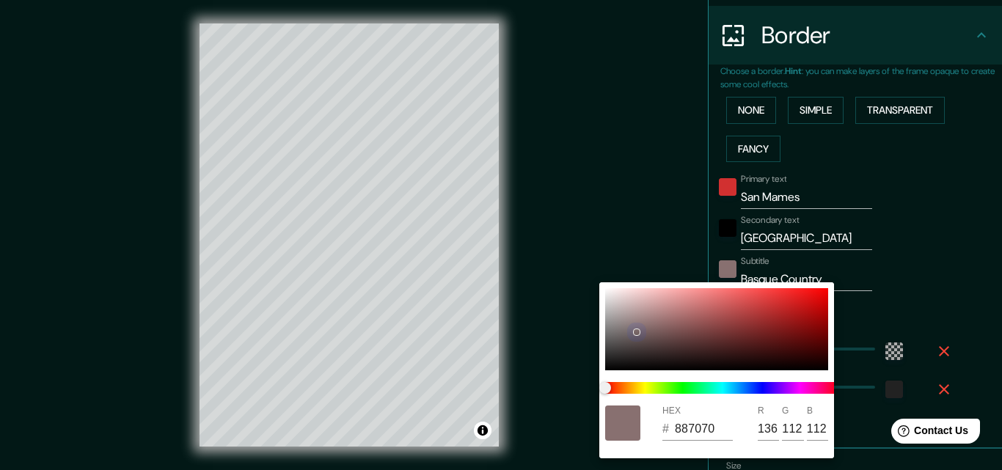
type input "8C7474"
type input "140"
type input "116"
type input "8E7575"
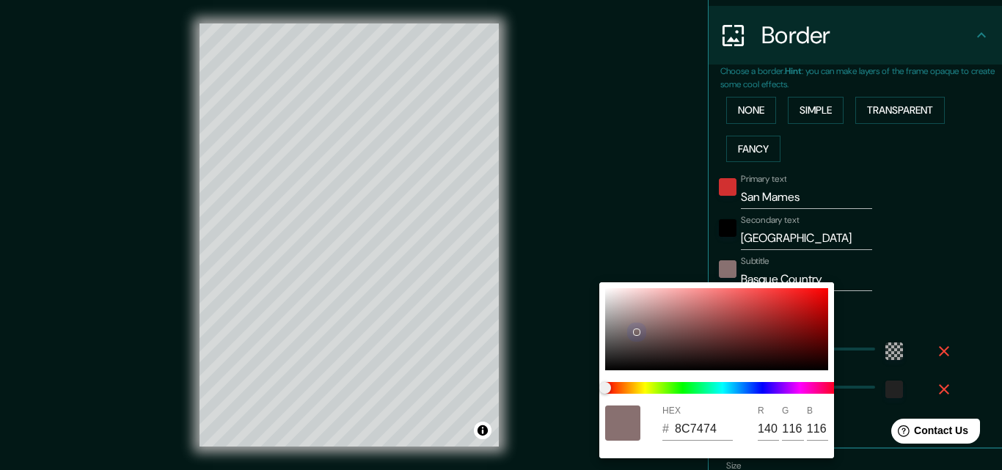
type input "142"
type input "117"
type input "917676"
type input "145"
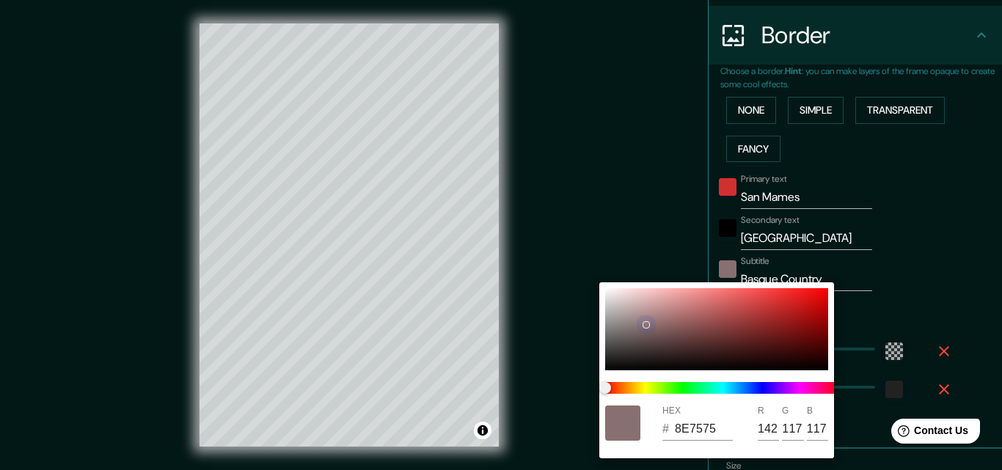
type input "118"
type input "937878"
type input "147"
type input "120"
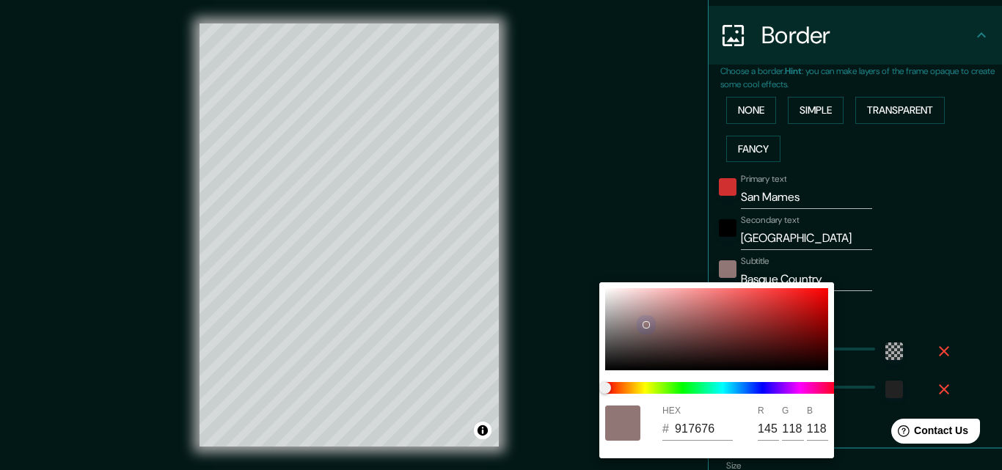
type input "120"
type input "957A7A"
type input "149"
type input "122"
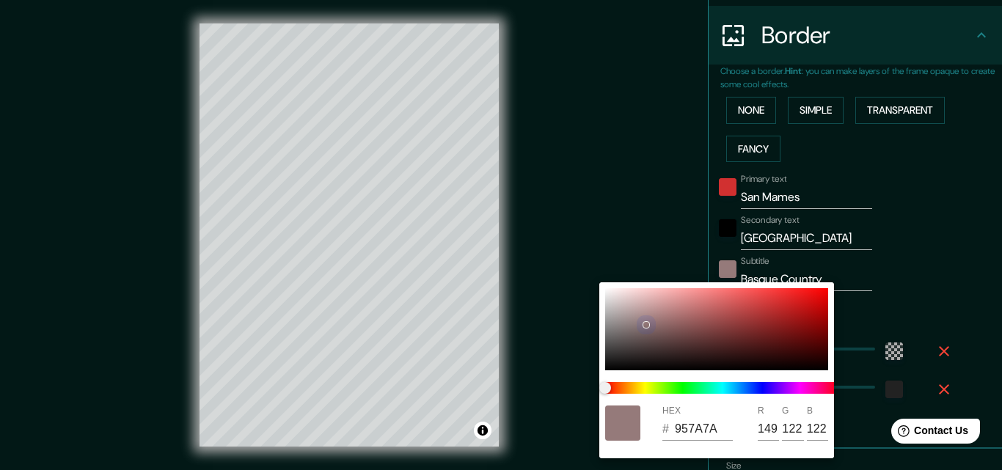
type input "987C7C"
type input "152"
type input "124"
type input "9C7F7F"
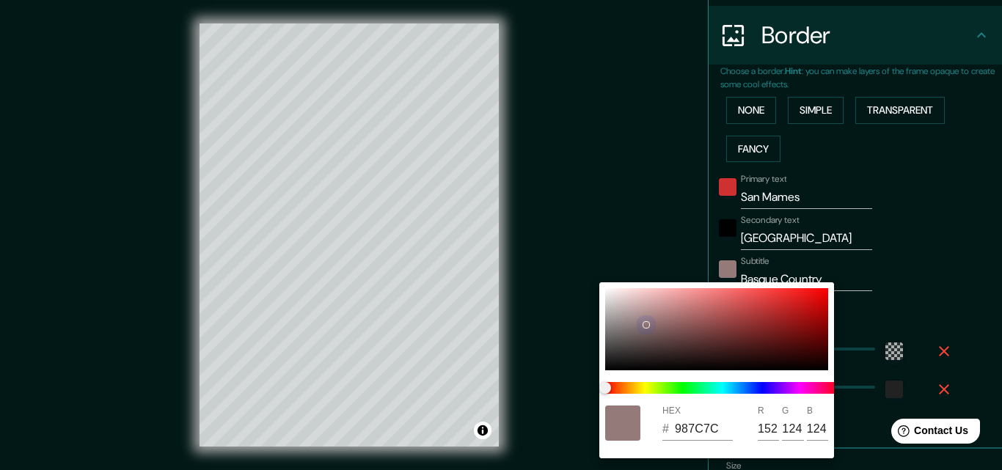
type input "156"
drag, startPoint x: 608, startPoint y: 354, endPoint x: 662, endPoint y: 351, distance: 54.3
click at [662, 351] on div at bounding box center [716, 329] width 223 height 82
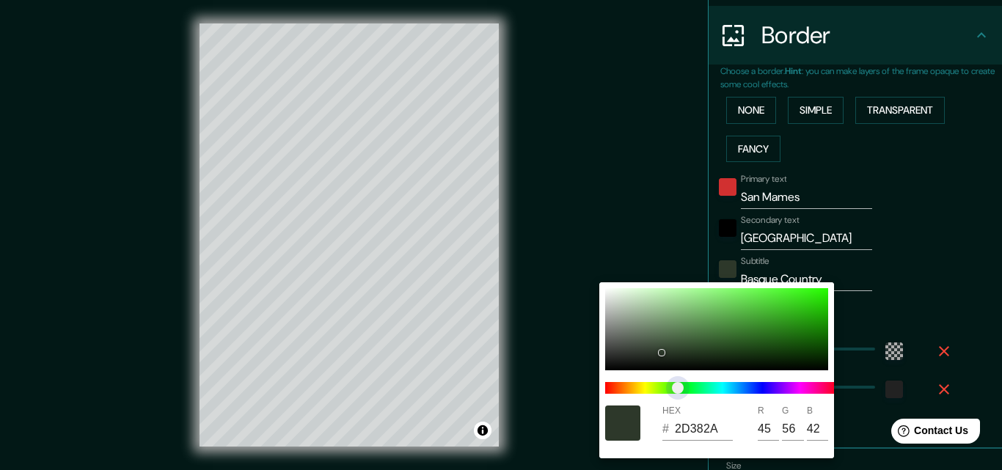
click at [674, 386] on span at bounding box center [722, 388] width 235 height 12
drag, startPoint x: 659, startPoint y: 348, endPoint x: 815, endPoint y: 301, distance: 162.4
click at [815, 301] on div at bounding box center [716, 329] width 223 height 82
click at [575, 219] on div at bounding box center [501, 235] width 1002 height 470
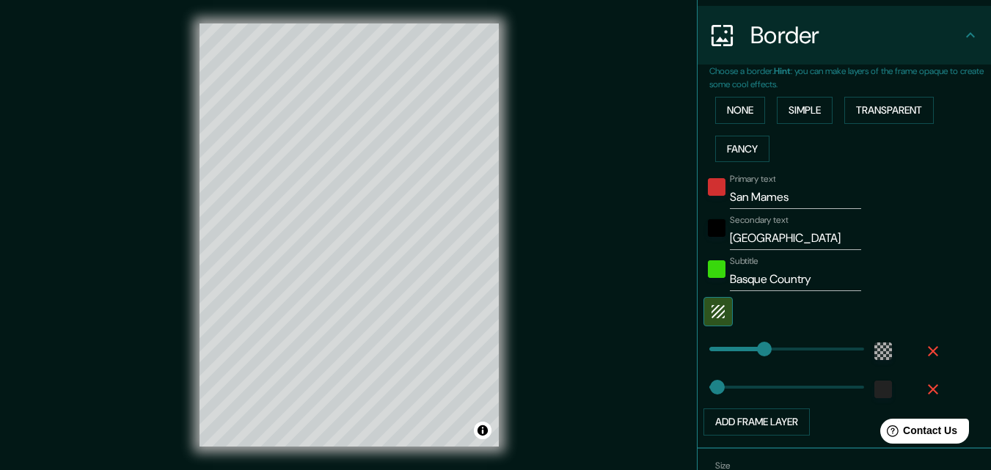
click at [703, 237] on div at bounding box center [716, 232] width 26 height 35
click at [708, 230] on div "black" at bounding box center [717, 228] width 18 height 18
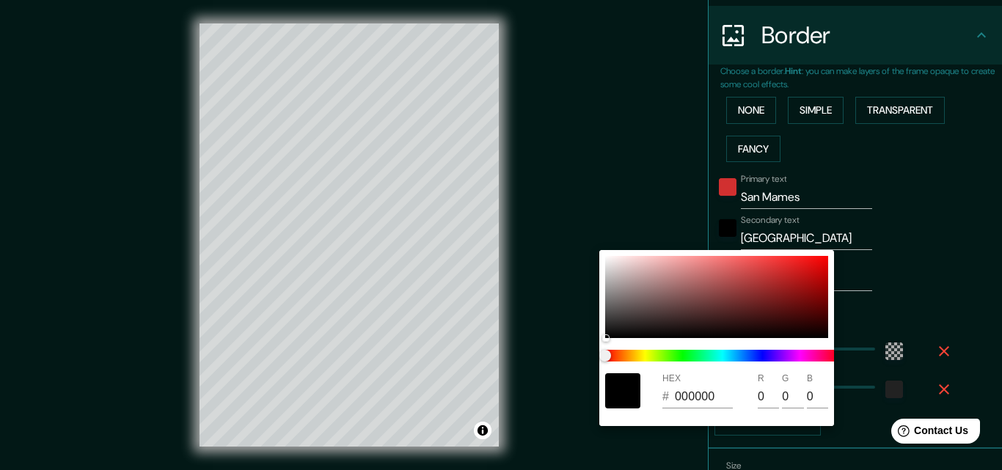
click at [626, 388] on div at bounding box center [622, 390] width 35 height 35
drag, startPoint x: 607, startPoint y: 332, endPoint x: 635, endPoint y: 268, distance: 70.0
click at [635, 268] on div at bounding box center [716, 297] width 223 height 82
click at [881, 289] on div at bounding box center [501, 235] width 1002 height 470
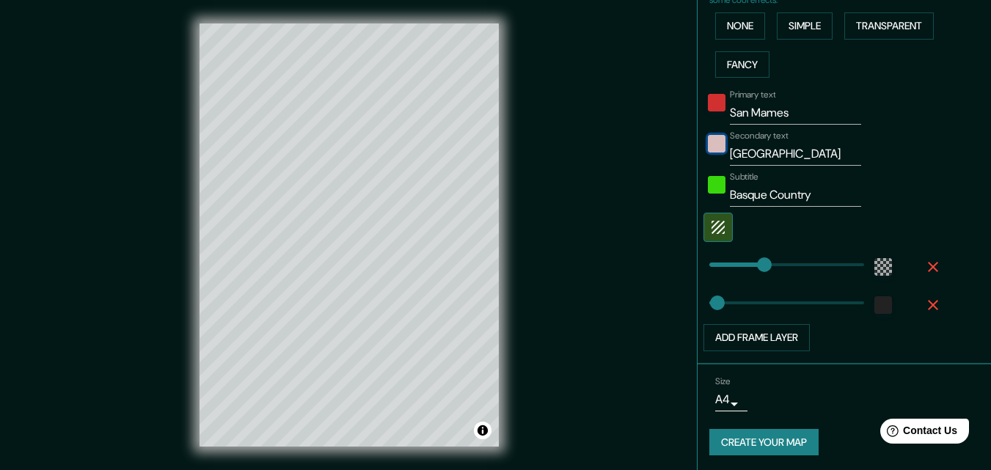
scroll to position [365, 0]
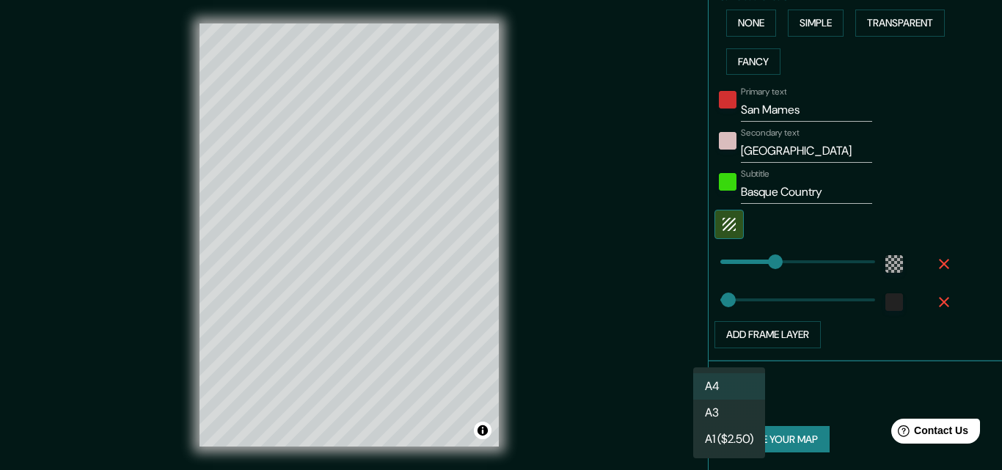
click at [725, 401] on body "Mappin Location [GEOGRAPHIC_DATA], [GEOGRAPHIC_DATA], [GEOGRAPHIC_DATA] Pins St…" at bounding box center [501, 235] width 1002 height 470
click at [721, 410] on li "A3" at bounding box center [729, 413] width 72 height 26
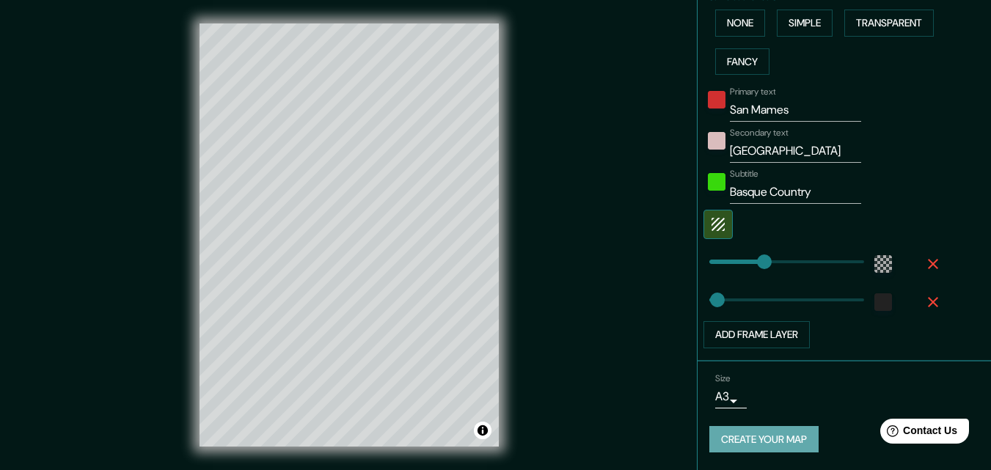
click at [764, 436] on button "Create your map" at bounding box center [763, 439] width 109 height 27
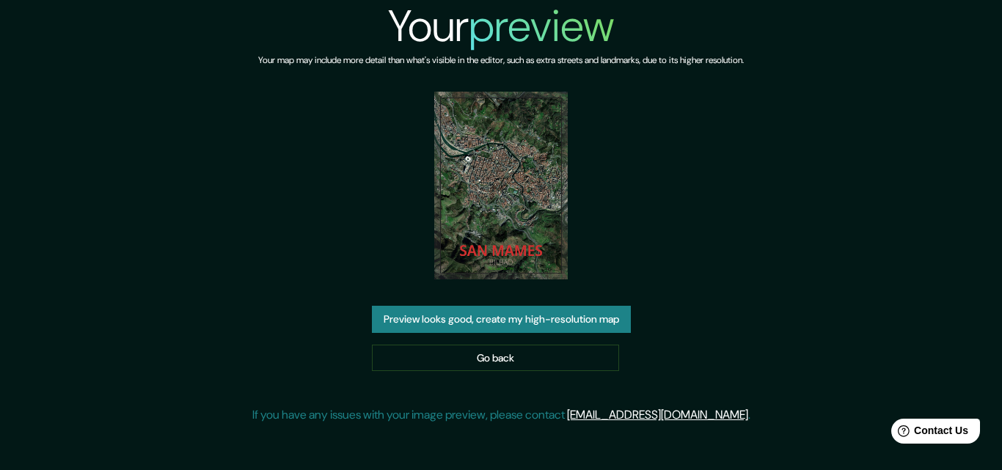
click at [505, 317] on button "Preview looks good, create my high-resolution map" at bounding box center [501, 319] width 259 height 27
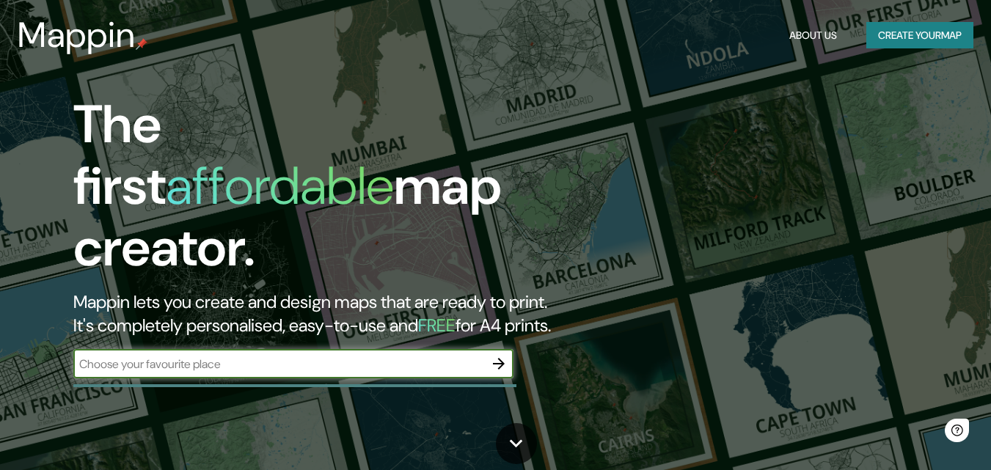
click at [235, 356] on input "text" at bounding box center [278, 364] width 411 height 17
type input "[GEOGRAPHIC_DATA]"
click at [491, 355] on icon "button" at bounding box center [499, 364] width 18 height 18
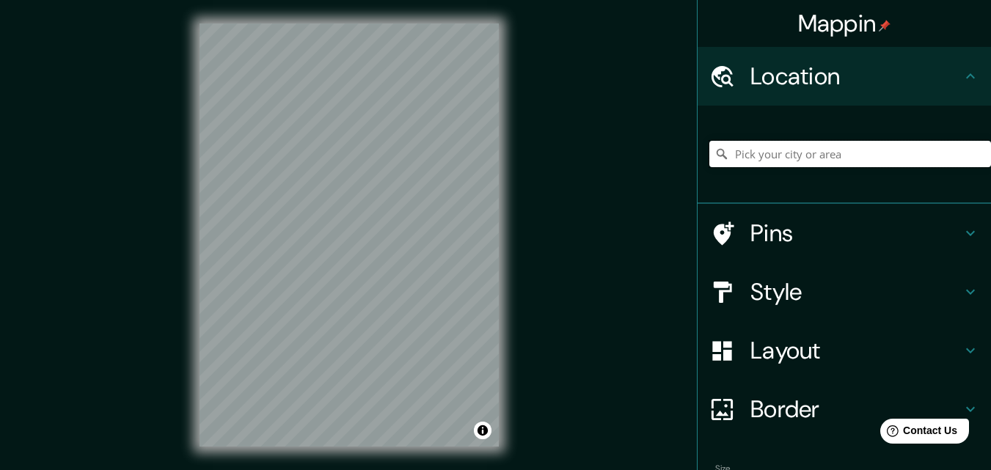
click at [800, 150] on input "Pick your city or area" at bounding box center [850, 154] width 282 height 26
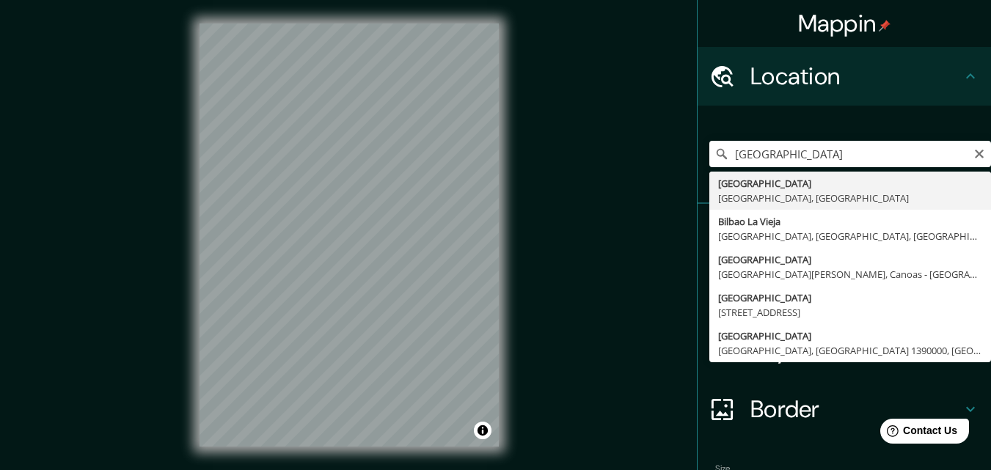
type input "[GEOGRAPHIC_DATA], [GEOGRAPHIC_DATA], [GEOGRAPHIC_DATA]"
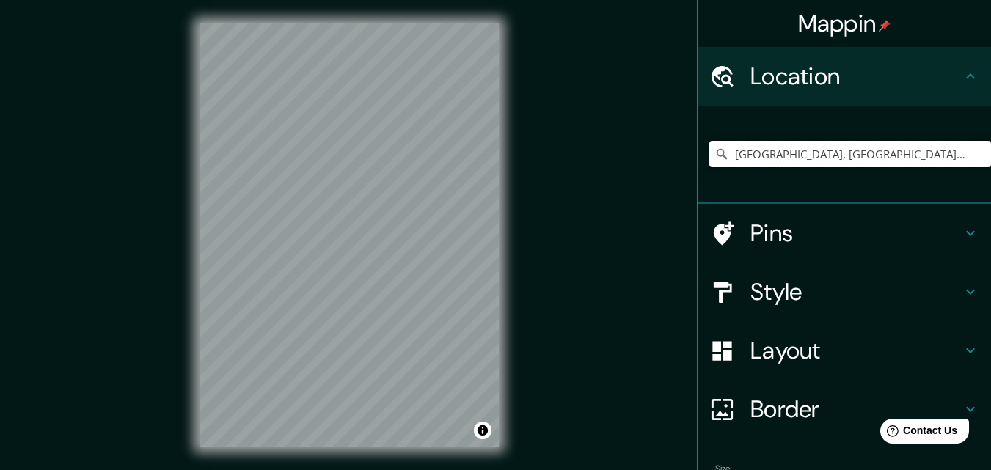
scroll to position [91, 0]
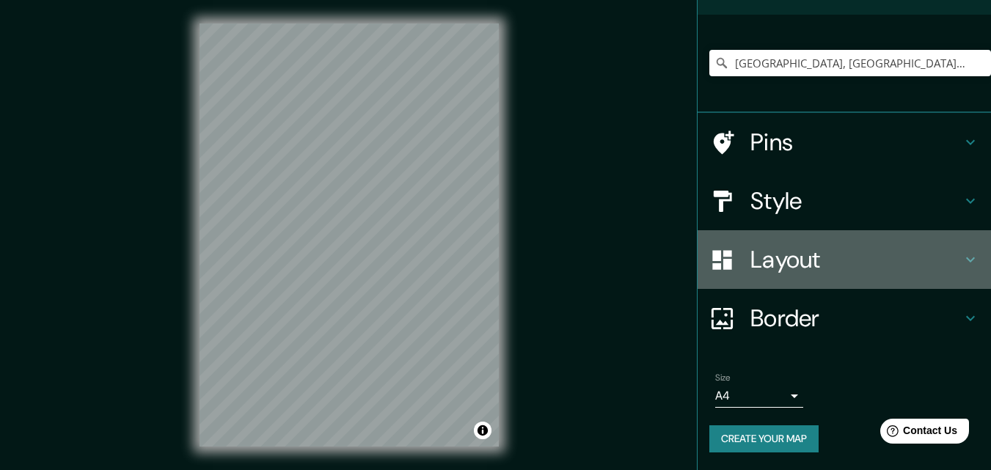
click at [950, 255] on h4 "Layout" at bounding box center [855, 259] width 211 height 29
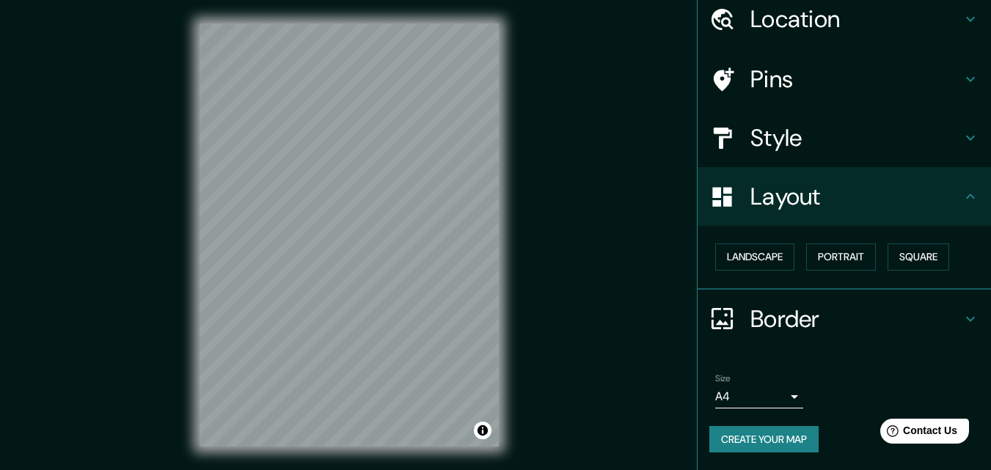
scroll to position [57, 0]
click at [841, 250] on button "Portrait" at bounding box center [841, 257] width 70 height 27
click at [742, 253] on button "Landscape" at bounding box center [754, 257] width 79 height 27
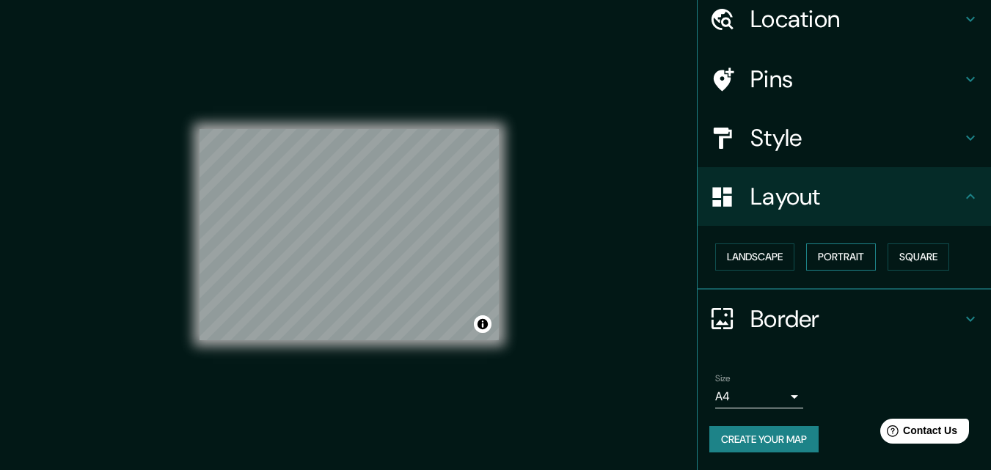
click at [831, 253] on button "Portrait" at bounding box center [841, 257] width 70 height 27
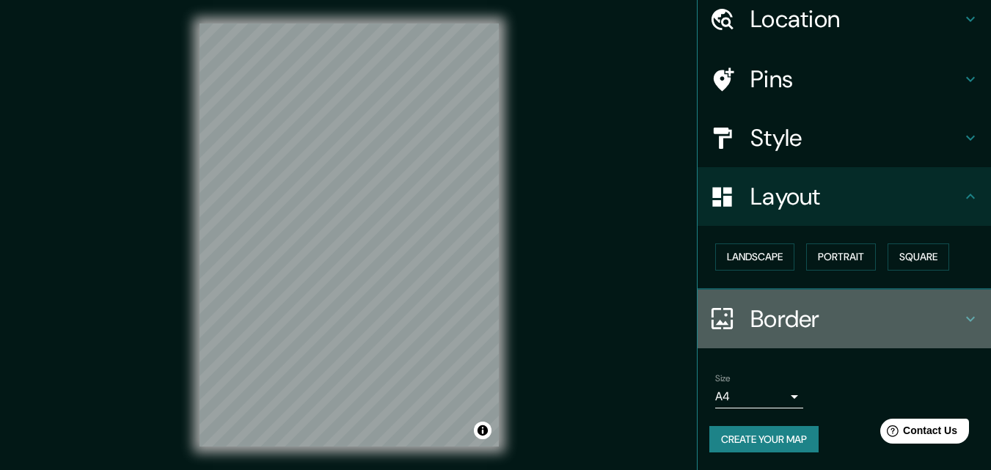
click at [966, 318] on icon at bounding box center [970, 318] width 9 height 5
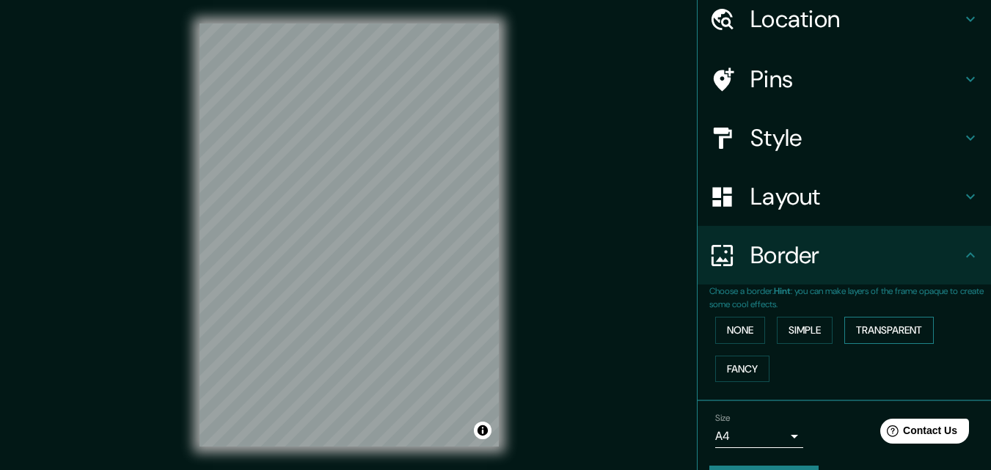
click at [868, 334] on button "Transparent" at bounding box center [888, 330] width 89 height 27
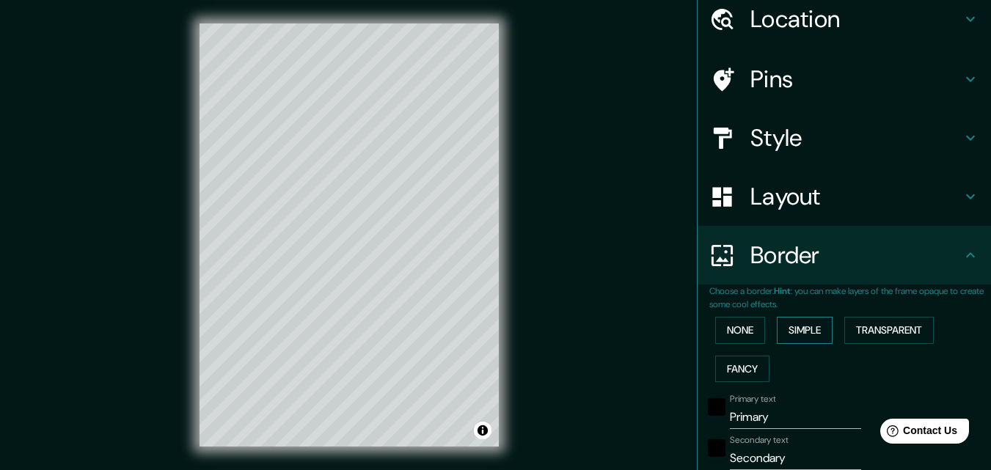
click at [796, 324] on button "Simple" at bounding box center [805, 330] width 56 height 27
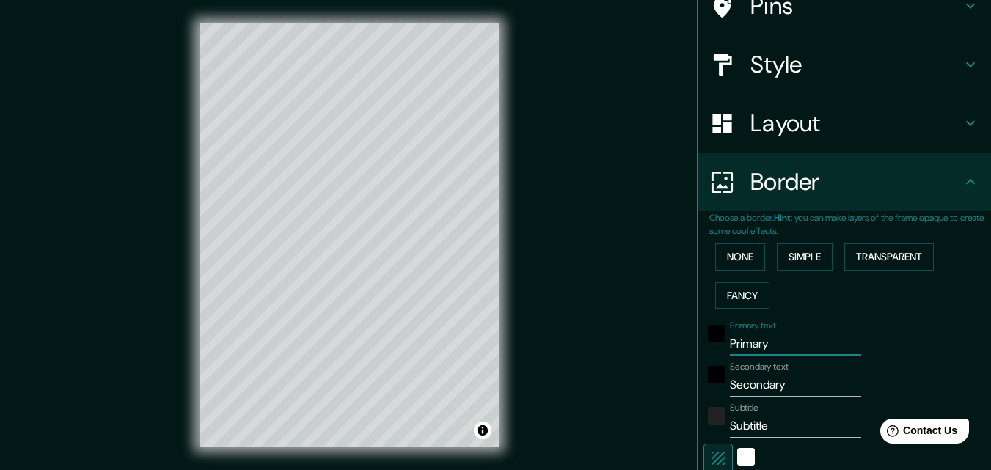
click at [731, 349] on input "Primary" at bounding box center [795, 343] width 131 height 23
drag, startPoint x: 767, startPoint y: 348, endPoint x: 709, endPoint y: 341, distance: 59.1
click at [709, 341] on div "Primary text Primary" at bounding box center [823, 338] width 241 height 35
type input "B"
type input "163"
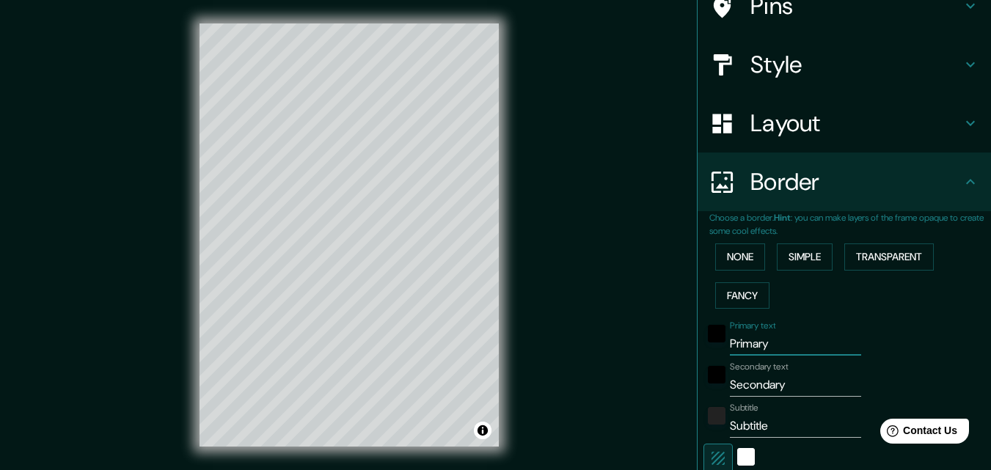
type input "33"
type input "BI"
type input "163"
type input "33"
type input "BIL"
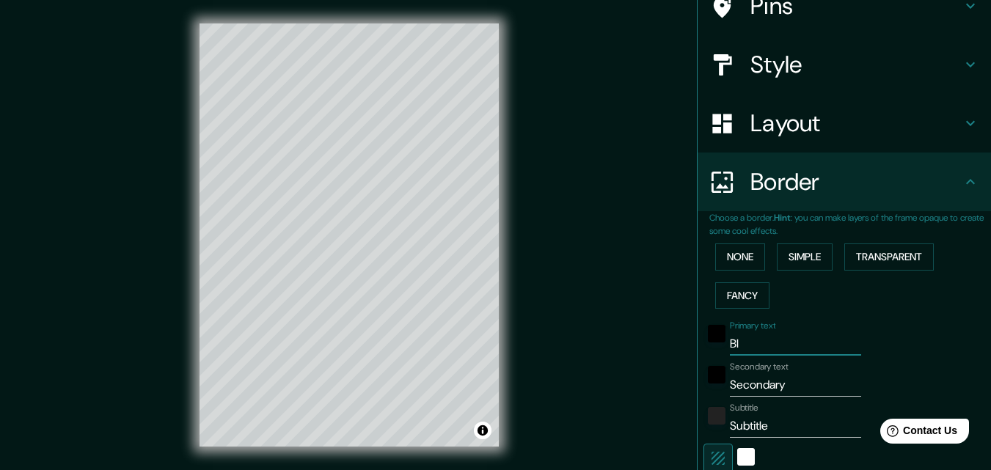
type input "163"
type input "33"
type input "BILB"
type input "163"
type input "33"
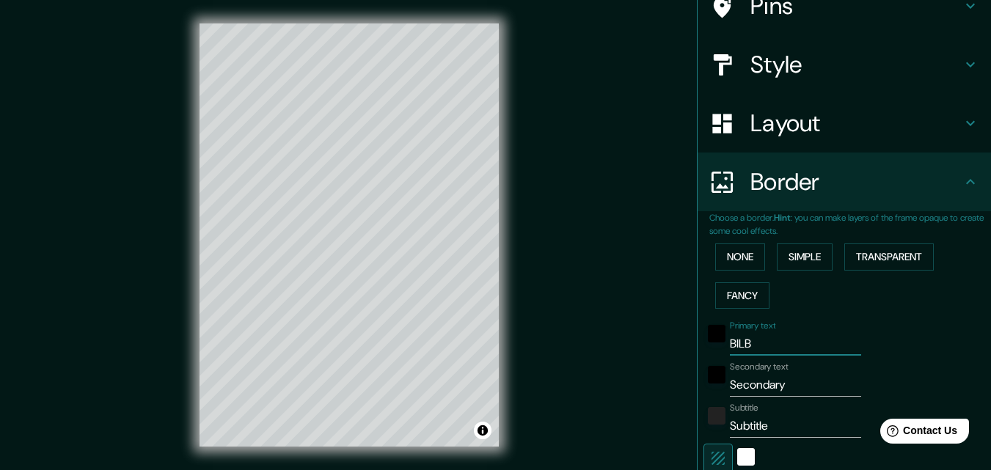
type input "BILBA"
type input "163"
type input "33"
type input "BILBAP"
type input "163"
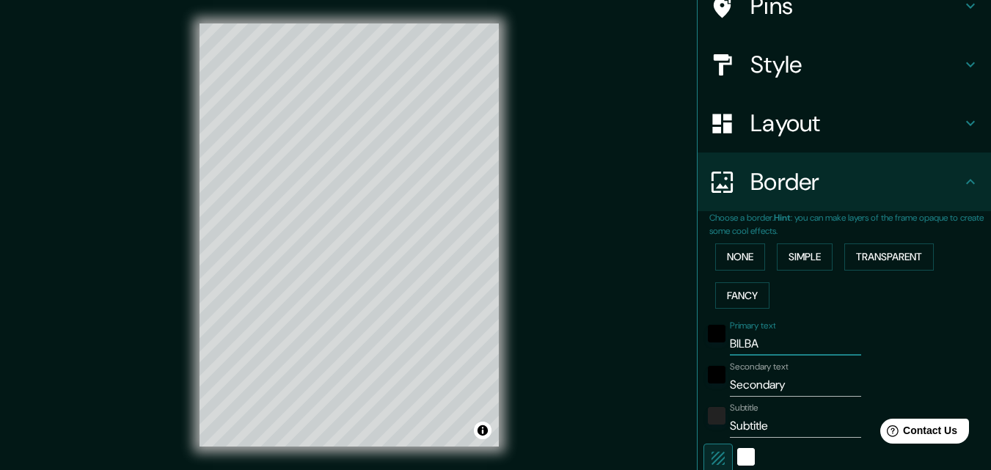
type input "33"
type input "BILBA"
type input "163"
type input "33"
type input "[GEOGRAPHIC_DATA]"
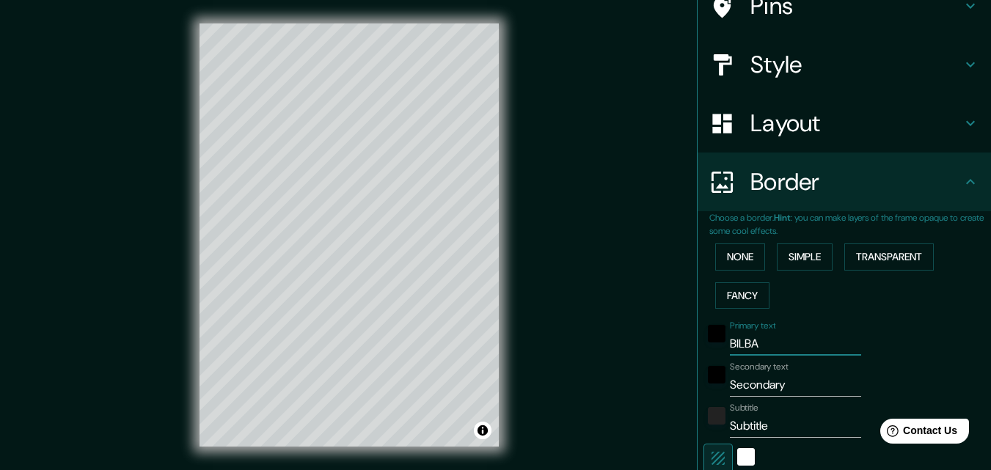
type input "163"
type input "33"
type input "[GEOGRAPHIC_DATA]"
drag, startPoint x: 786, startPoint y: 387, endPoint x: 711, endPoint y: 379, distance: 75.2
click at [712, 379] on div "Secondary text Secondary" at bounding box center [823, 379] width 241 height 35
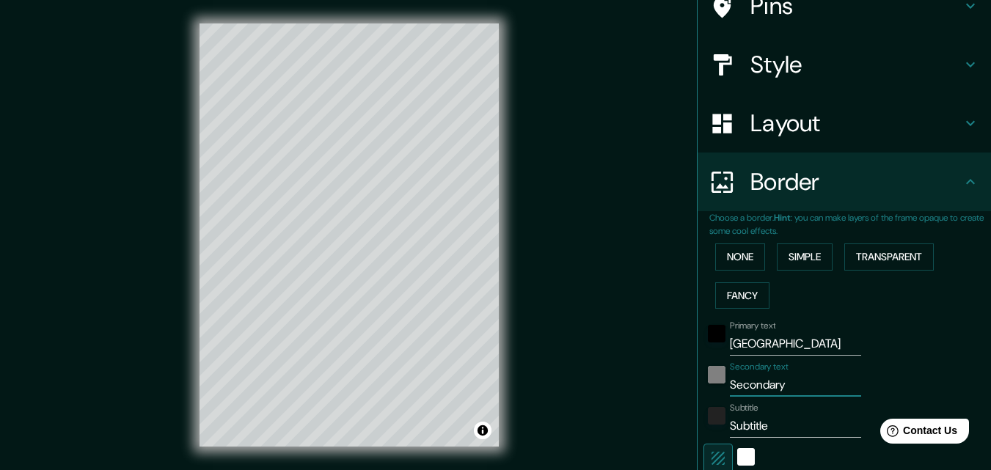
type input "B"
type input "163"
type input "33"
type input "BA"
type input "163"
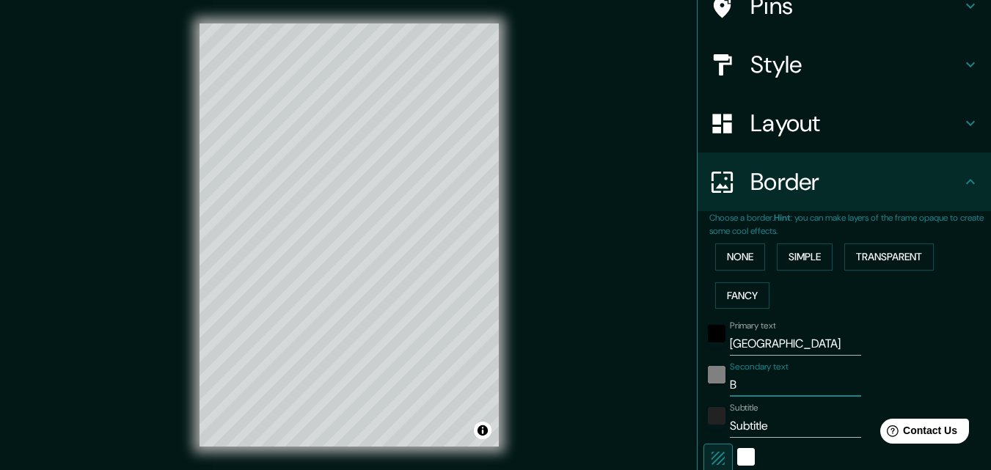
type input "33"
type input "BAS"
type input "163"
type input "33"
type input "BASQ"
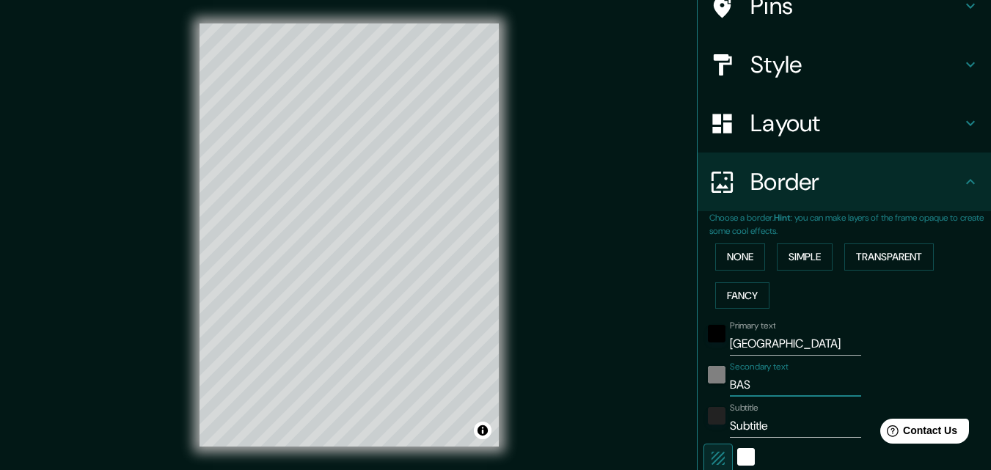
type input "163"
type input "33"
type input "BASQU"
type input "163"
type input "33"
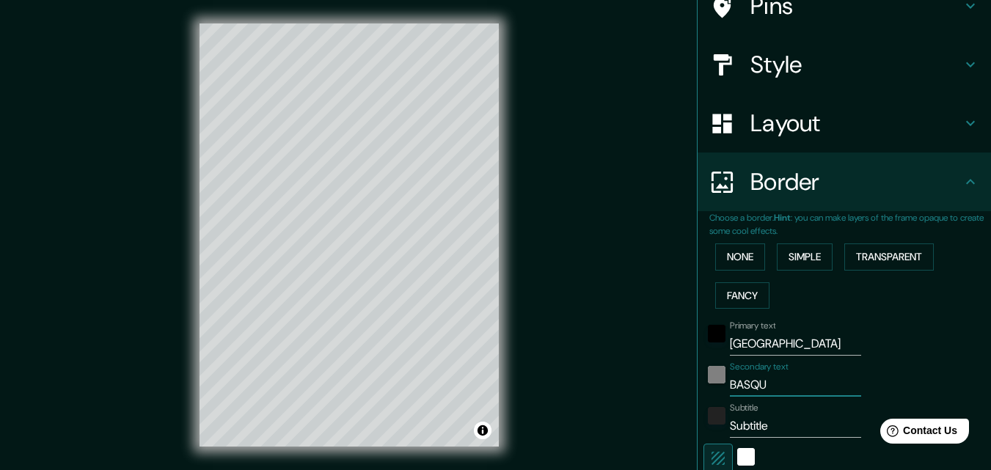
type input "BASQUE"
type input "163"
type input "33"
type input "BASQUE"
type input "163"
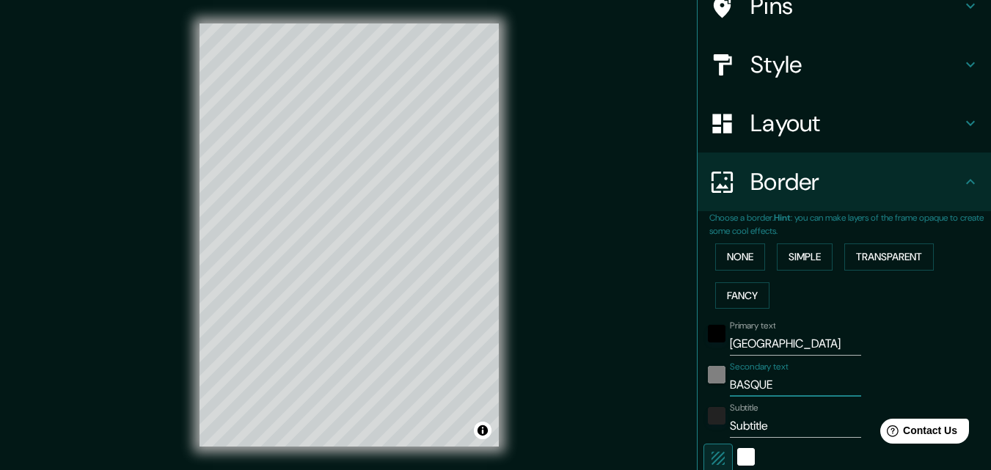
type input "33"
type input "BASQUE C"
type input "163"
type input "33"
type input "BASQUE CO"
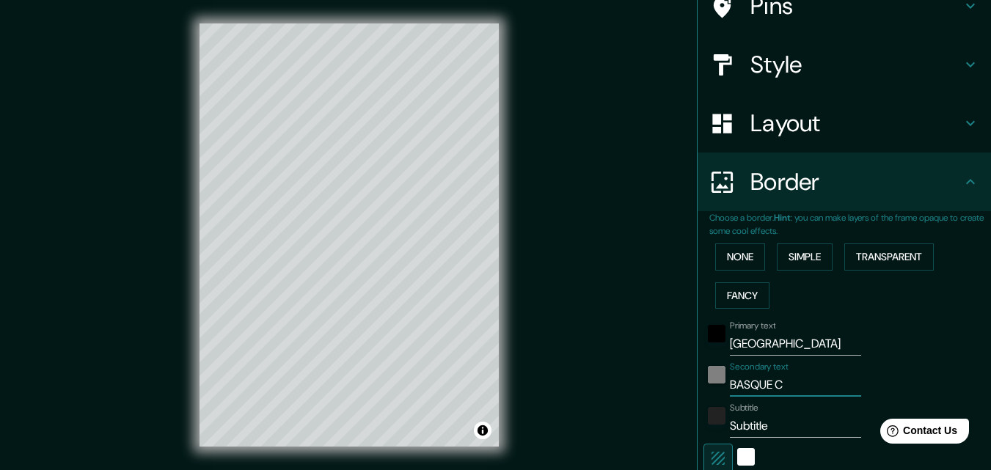
type input "163"
type input "33"
type input "BASQUE COU"
type input "163"
type input "33"
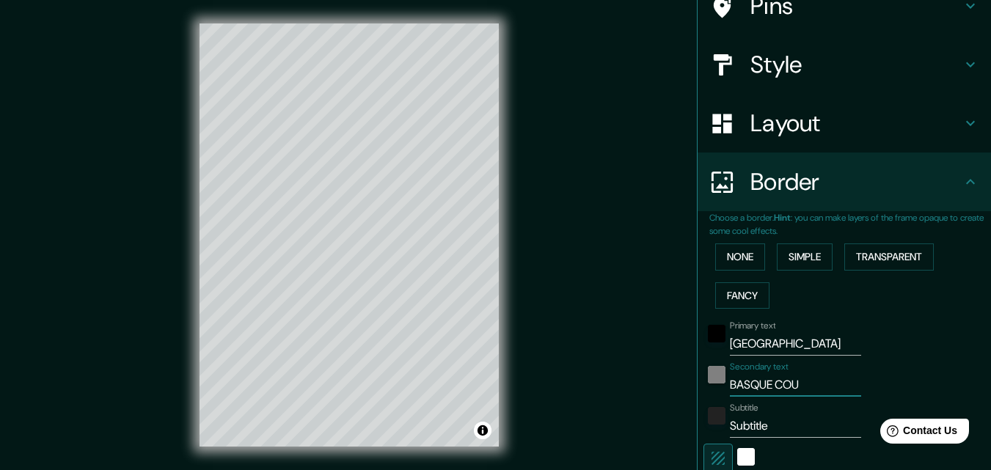
type input "BASQUE COUN"
type input "163"
type input "33"
type input "BASQUE COUNY"
type input "163"
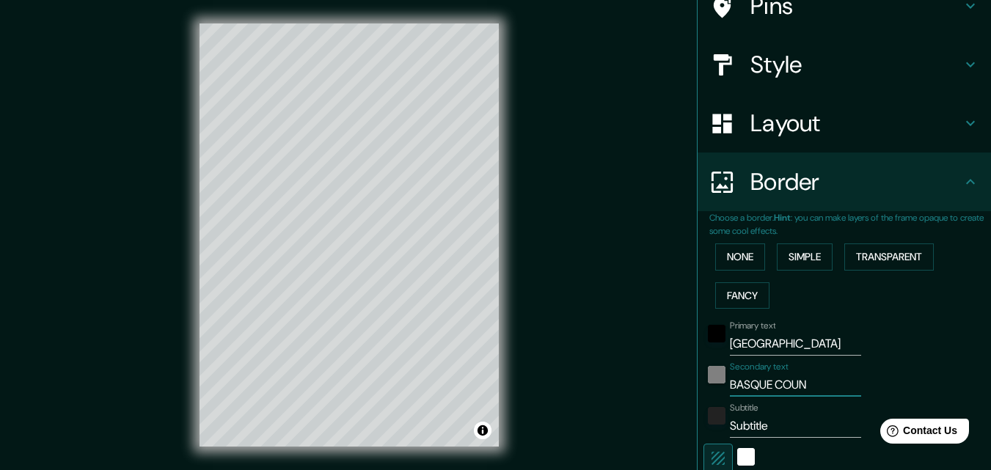
type input "33"
type input "BASQUE COUNYT"
type input "163"
type input "33"
type input "BASQUE COUNY"
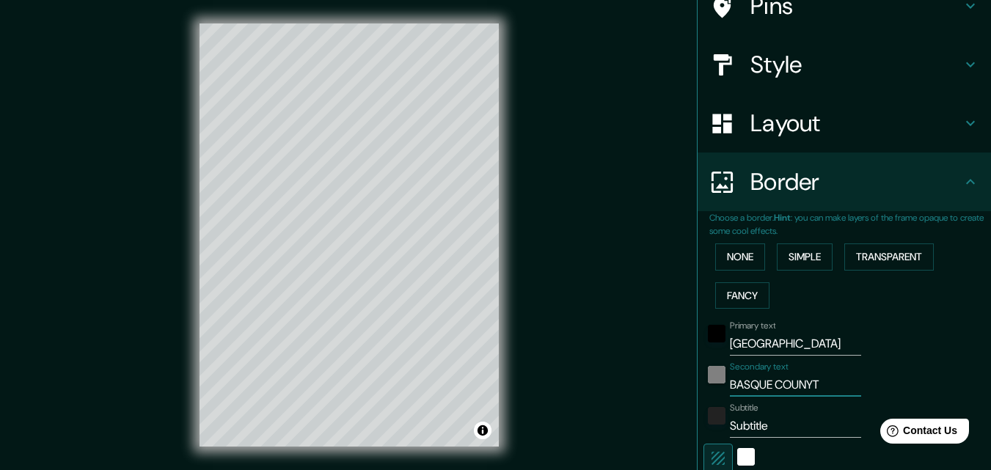
type input "163"
type input "33"
type input "BASQUE COUN"
type input "163"
type input "33"
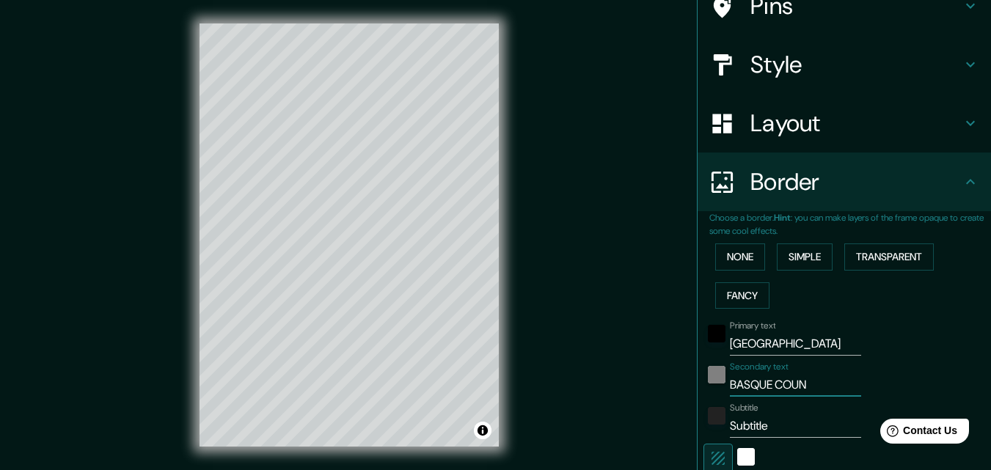
type input "BASQUE COUNT"
type input "163"
type input "33"
type input "BASQUE COUNTR"
type input "163"
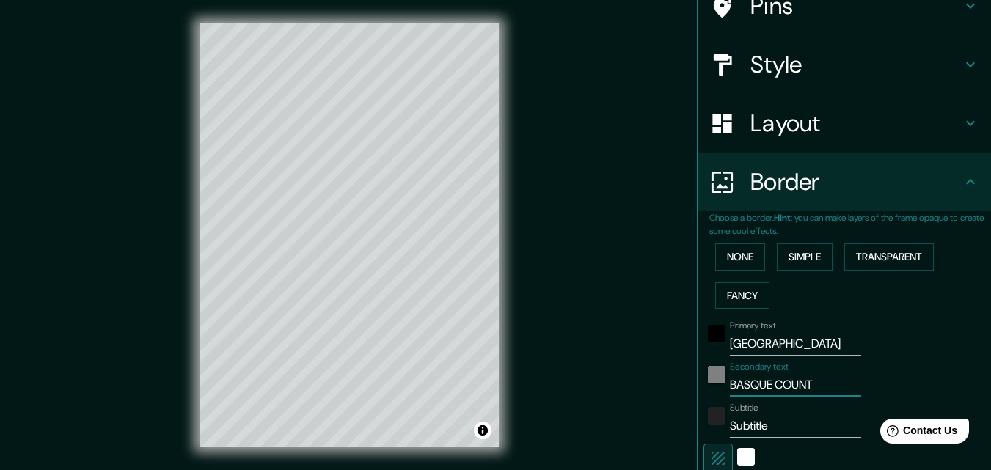
type input "33"
type input "BASQUE COUNTRY"
type input "163"
type input "33"
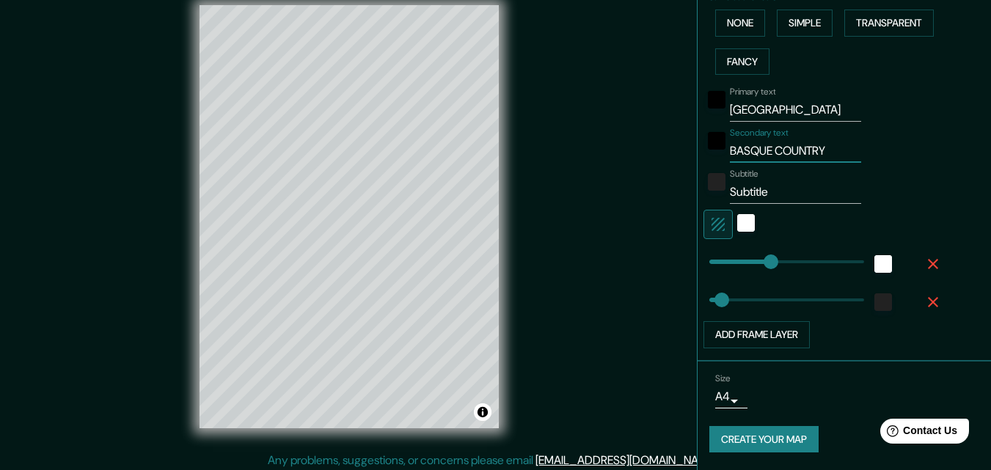
scroll to position [23, 0]
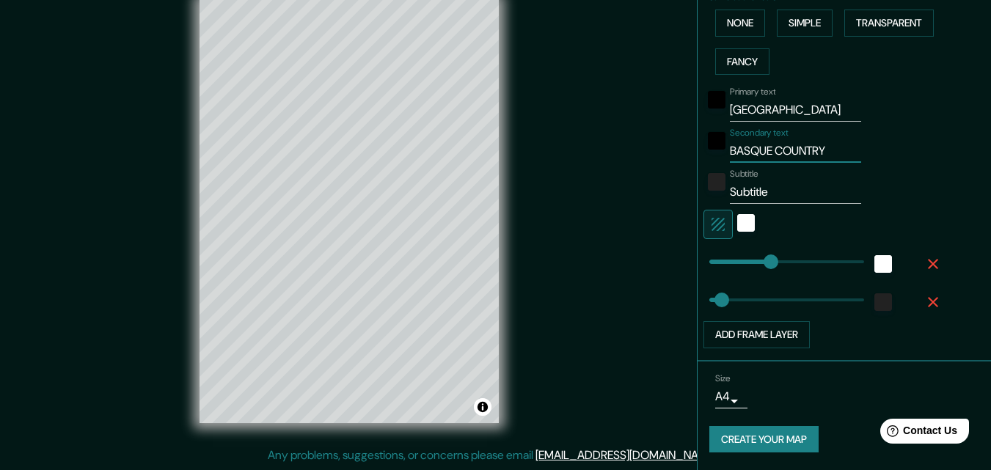
type input "BASQUE COUNTRY"
click at [755, 438] on button "Create your map" at bounding box center [763, 439] width 109 height 27
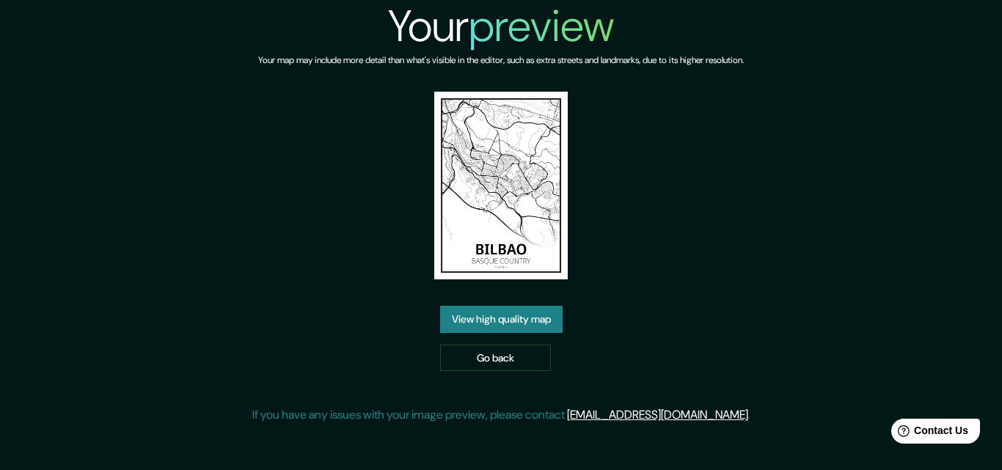
click at [519, 200] on img at bounding box center [501, 186] width 134 height 188
click at [499, 322] on link "View high quality map" at bounding box center [501, 319] width 123 height 27
click at [494, 357] on link "Go back" at bounding box center [495, 358] width 111 height 27
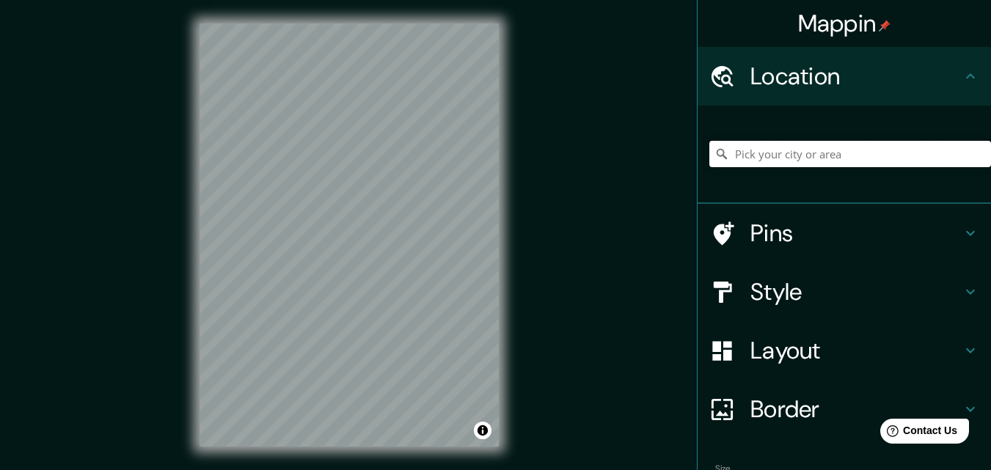
click at [791, 154] on input "Pick your city or area" at bounding box center [850, 154] width 282 height 26
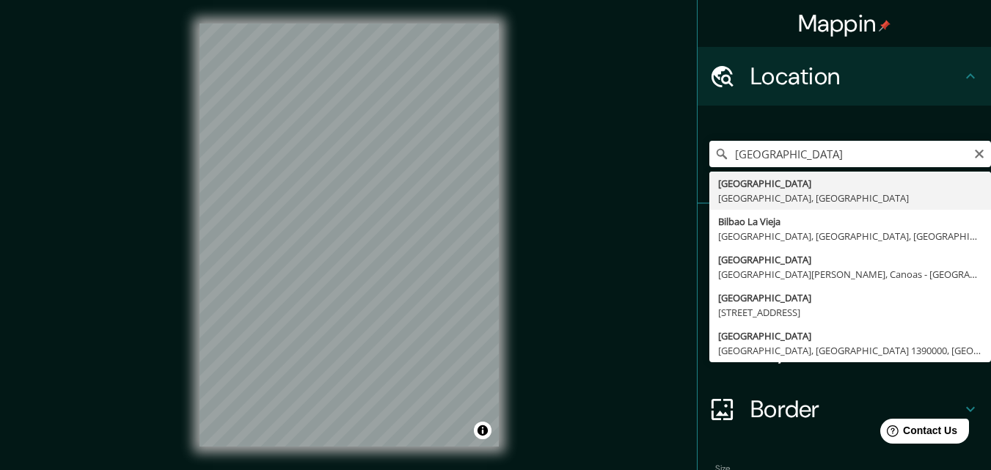
type input "[GEOGRAPHIC_DATA], [GEOGRAPHIC_DATA], [GEOGRAPHIC_DATA]"
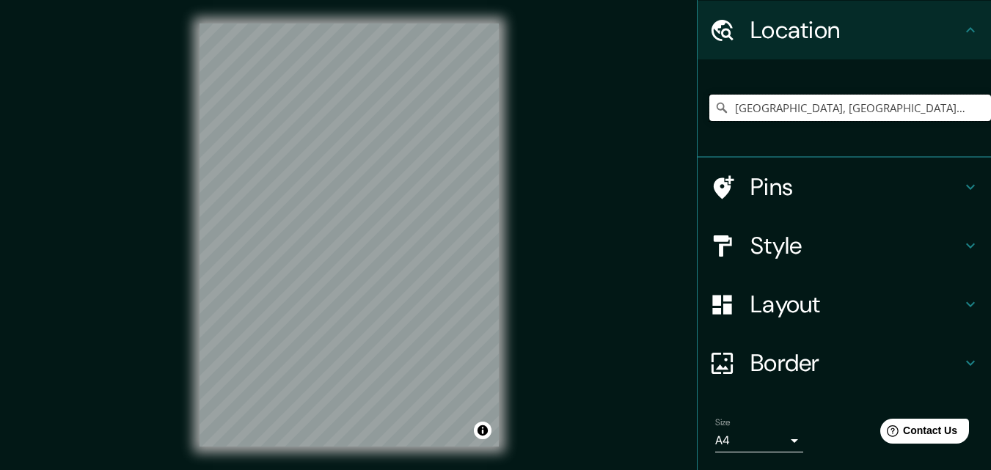
scroll to position [91, 0]
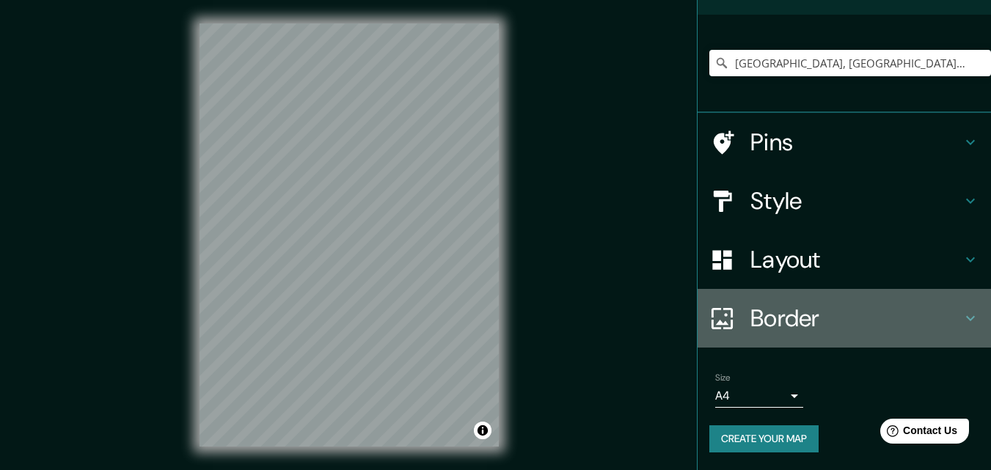
click at [962, 315] on icon at bounding box center [971, 319] width 18 height 18
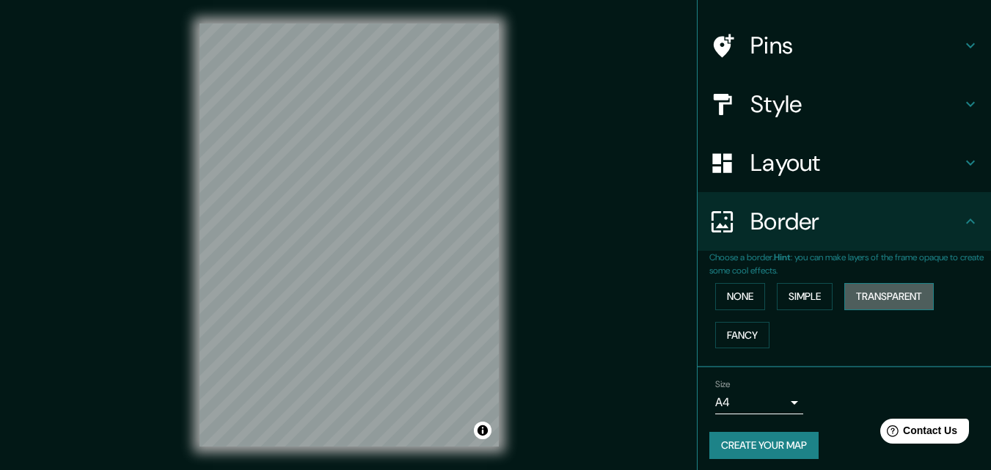
click at [893, 296] on button "Transparent" at bounding box center [888, 296] width 89 height 27
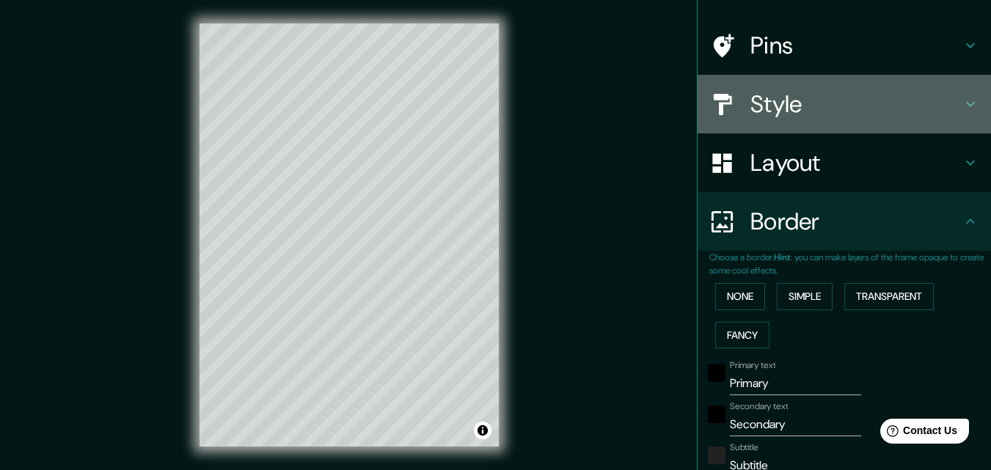
click at [962, 106] on icon at bounding box center [971, 104] width 18 height 18
type input "196"
type input "33"
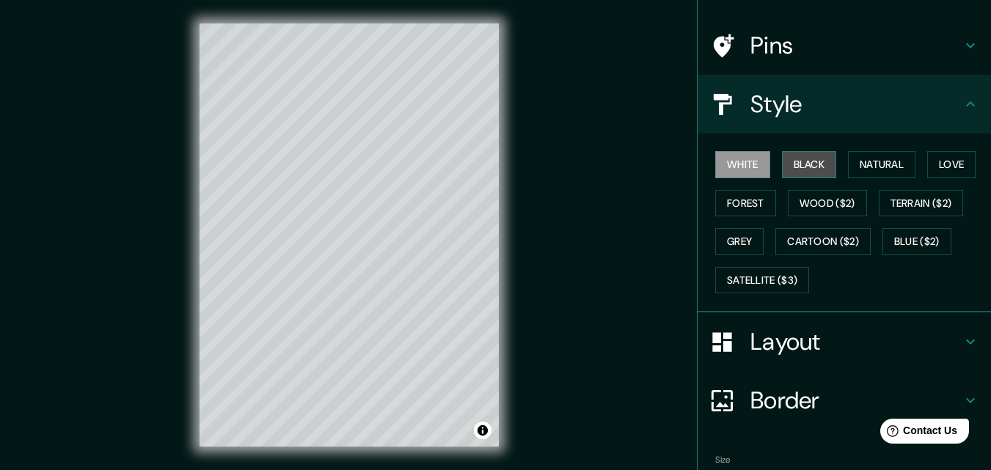
click at [810, 164] on button "Black" at bounding box center [809, 164] width 55 height 27
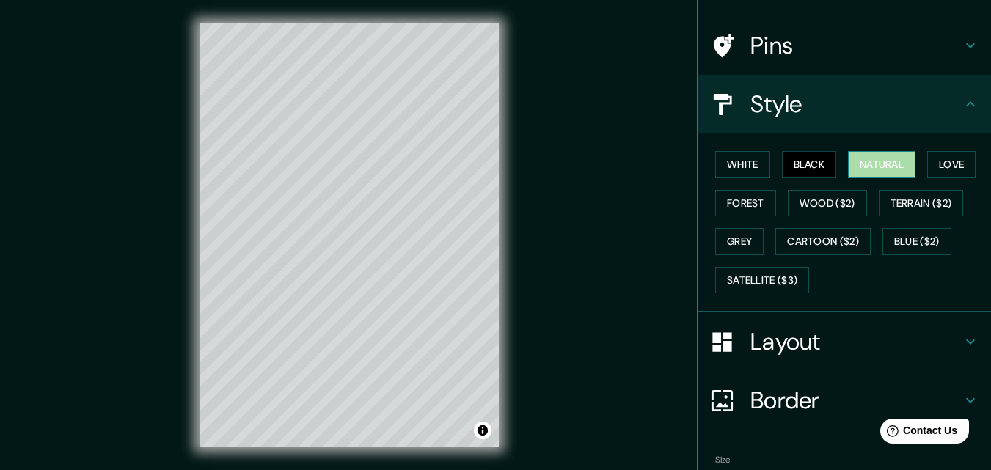
click at [856, 164] on button "Natural" at bounding box center [881, 164] width 67 height 27
click at [935, 164] on button "Love" at bounding box center [951, 164] width 48 height 27
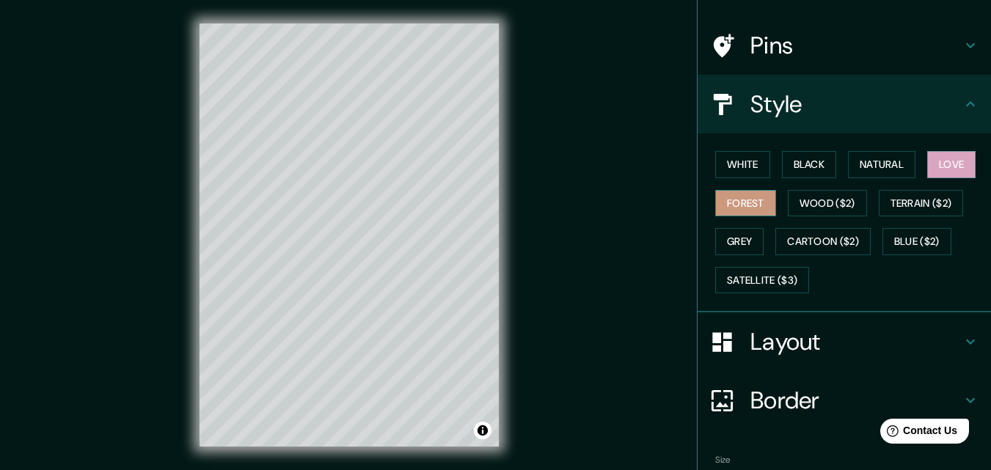
click at [731, 202] on button "Forest" at bounding box center [745, 203] width 61 height 27
click at [829, 200] on button "Wood ($2)" at bounding box center [827, 203] width 79 height 27
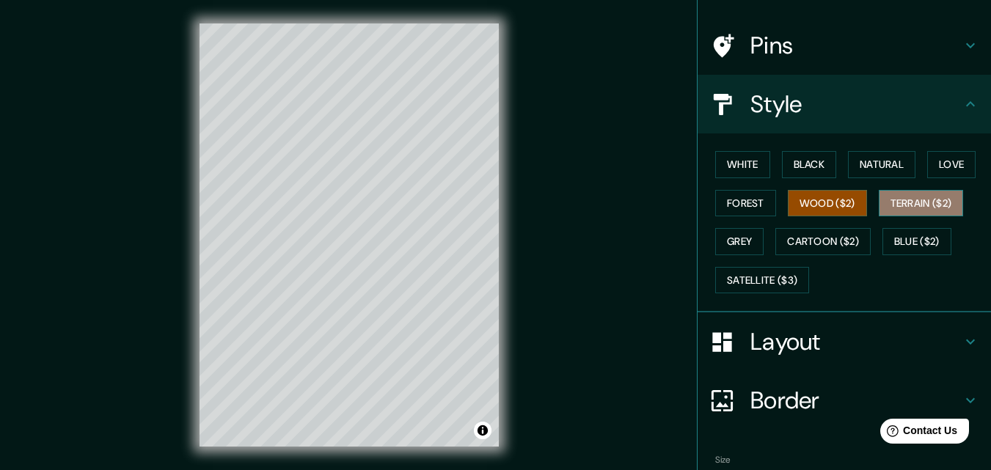
click at [910, 199] on button "Terrain ($2)" at bounding box center [921, 203] width 85 height 27
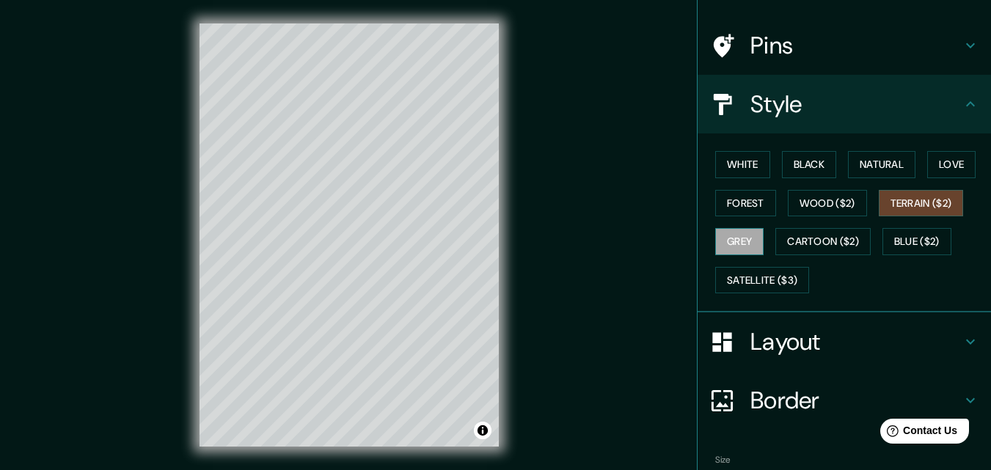
click at [725, 244] on button "Grey" at bounding box center [739, 241] width 48 height 27
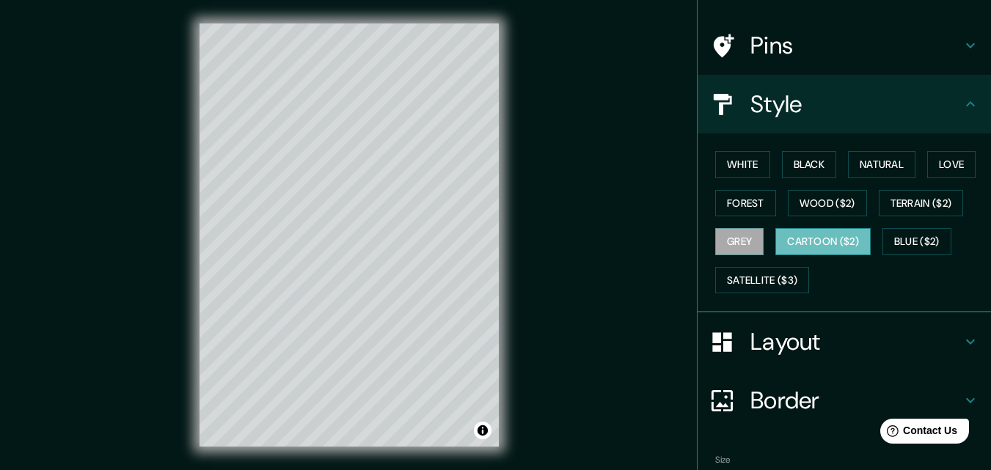
click at [815, 239] on button "Cartoon ($2)" at bounding box center [822, 241] width 95 height 27
click at [896, 238] on button "Blue ($2)" at bounding box center [916, 241] width 69 height 27
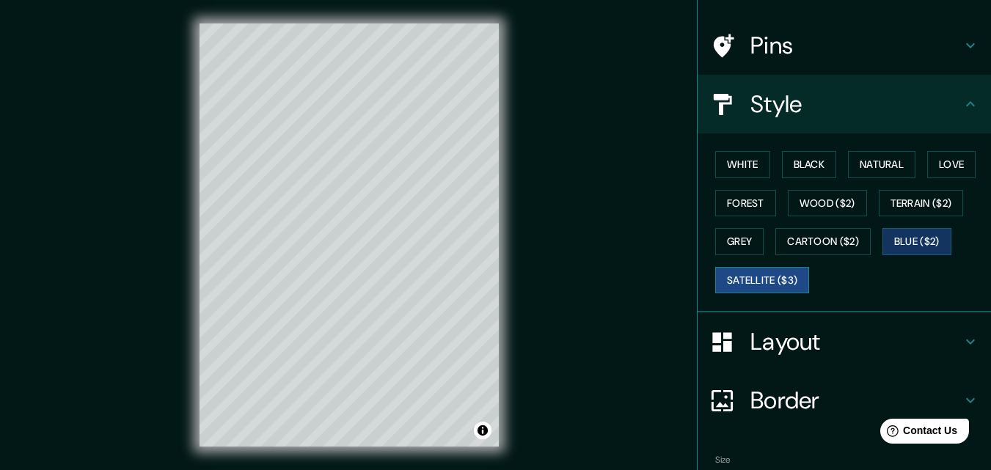
click at [740, 276] on button "Satellite ($3)" at bounding box center [762, 280] width 94 height 27
click at [802, 164] on button "Black" at bounding box center [809, 164] width 55 height 27
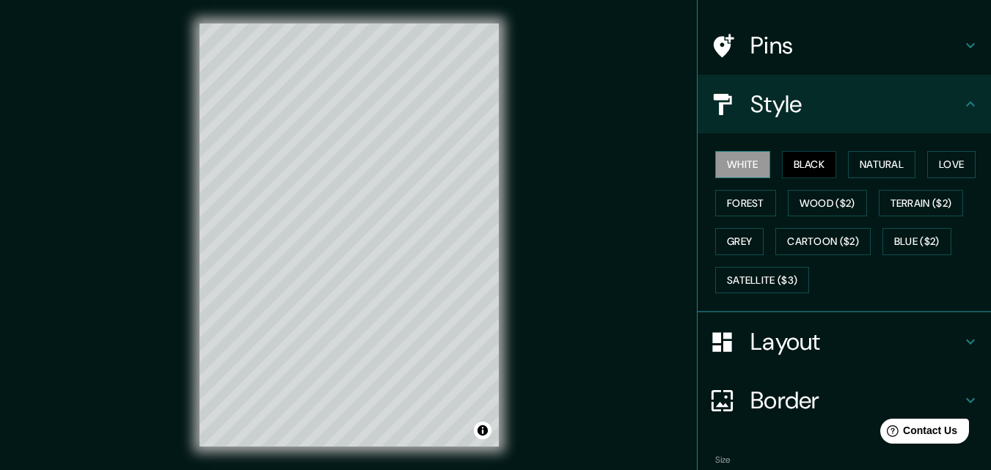
click at [727, 164] on button "White" at bounding box center [742, 164] width 55 height 27
click at [799, 167] on button "Black" at bounding box center [809, 164] width 55 height 27
click at [962, 336] on icon at bounding box center [971, 342] width 18 height 18
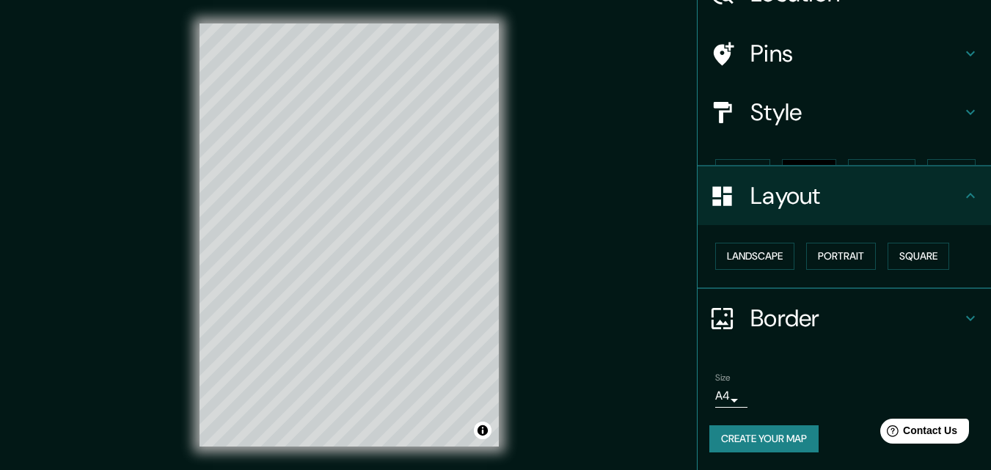
type input "196"
type input "33"
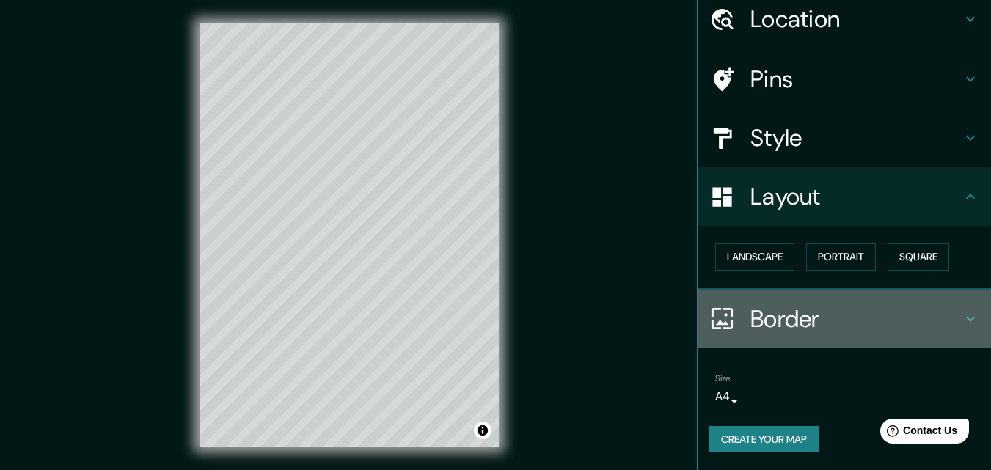
click at [940, 316] on h4 "Border" at bounding box center [855, 318] width 211 height 29
type input "196"
type input "33"
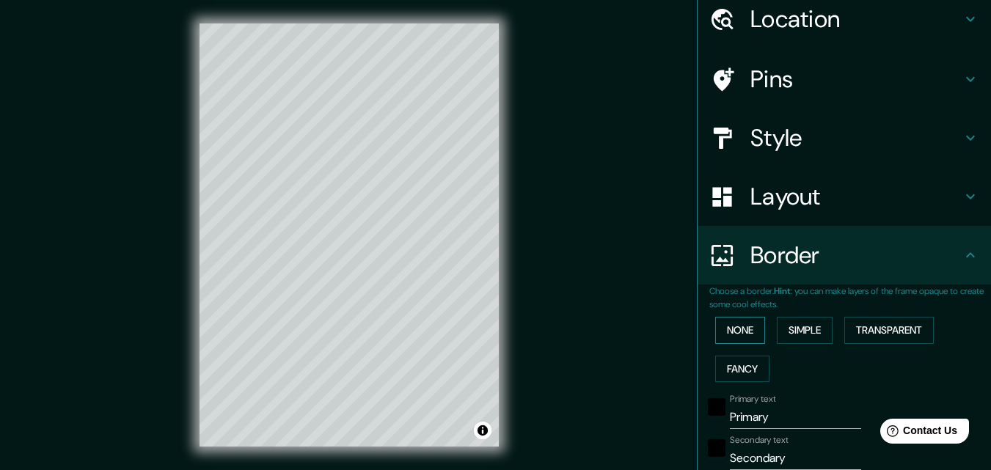
click at [742, 329] on button "None" at bounding box center [740, 330] width 50 height 27
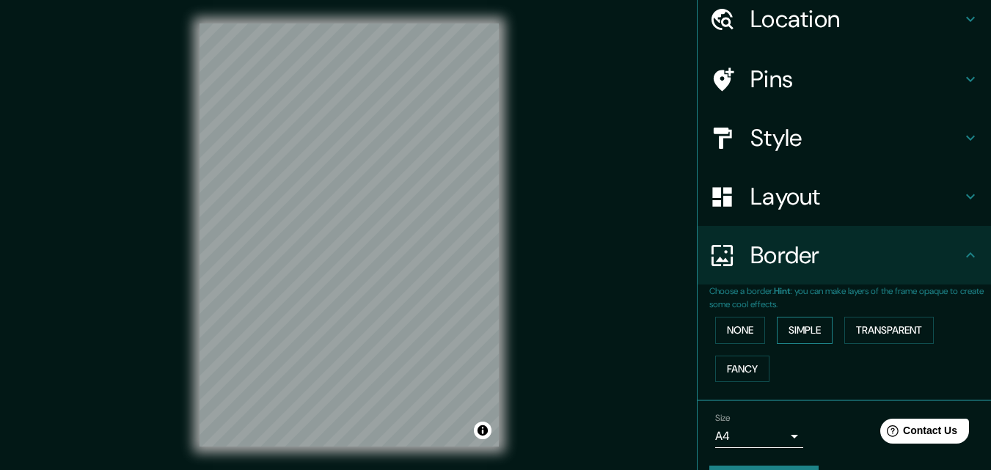
click at [802, 333] on button "Simple" at bounding box center [805, 330] width 56 height 27
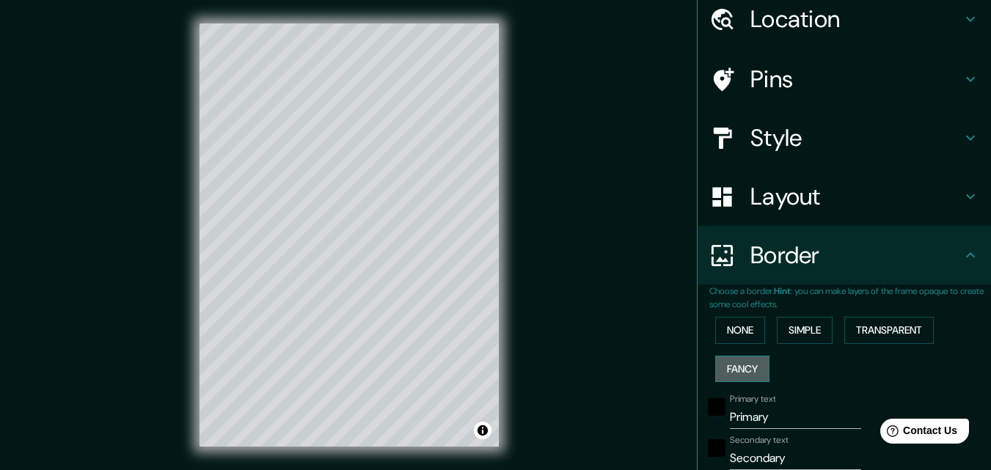
click at [729, 368] on button "Fancy" at bounding box center [742, 369] width 54 height 27
click at [725, 333] on button "None" at bounding box center [740, 330] width 50 height 27
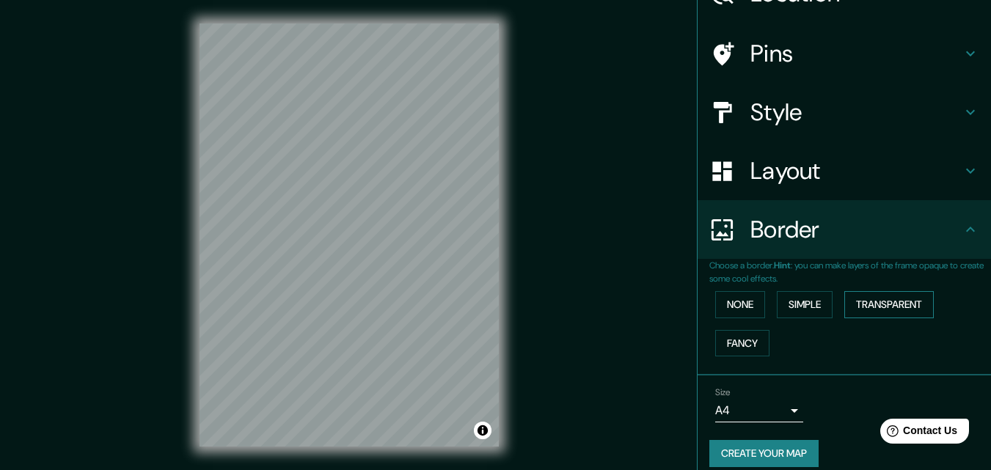
scroll to position [98, 0]
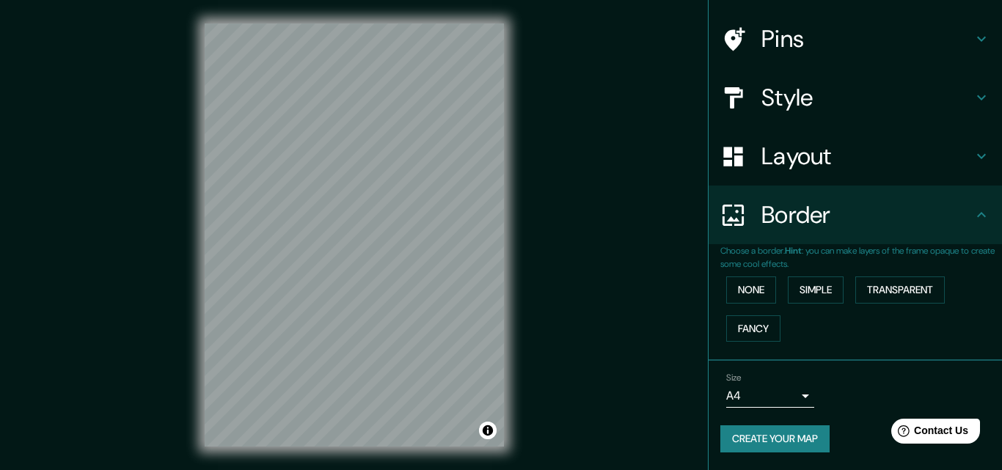
click at [783, 392] on body "Mappin Location Bilbao, Vizcaya, España Pins Style Layout Border Choose a borde…" at bounding box center [501, 235] width 1002 height 470
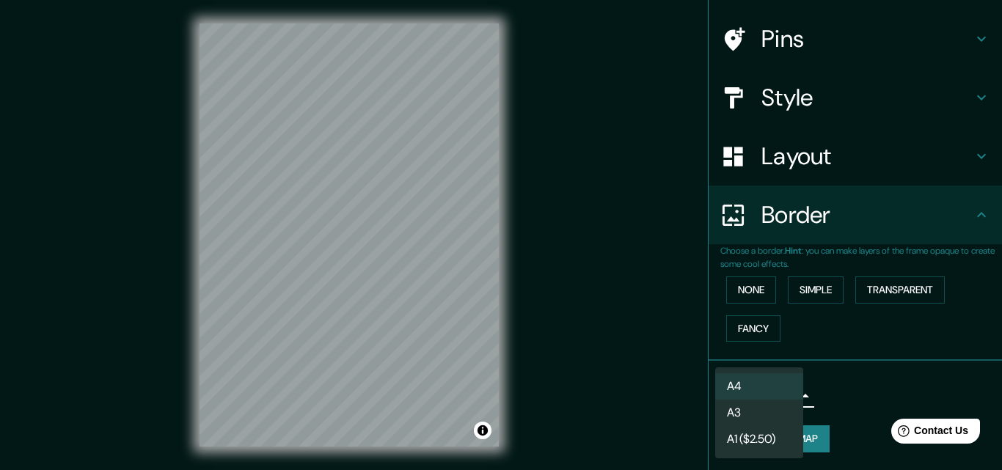
click at [775, 408] on li "A3" at bounding box center [759, 413] width 88 height 26
type input "a4"
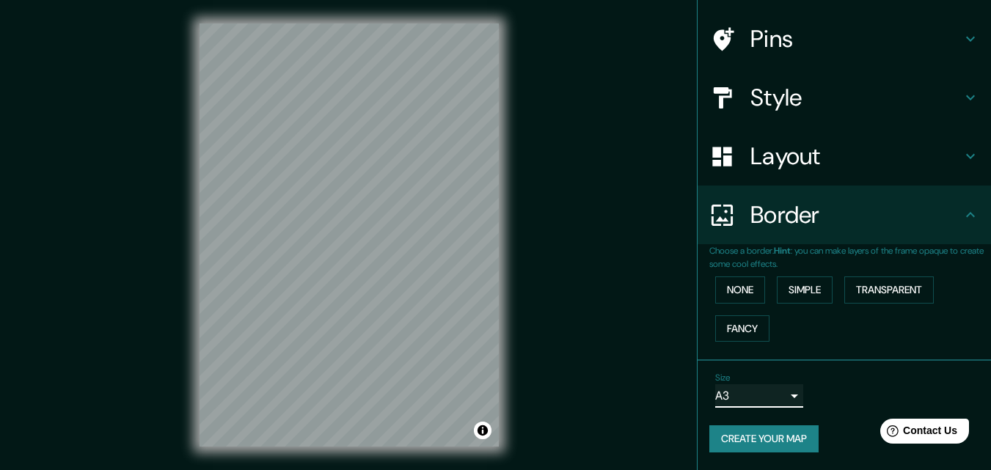
scroll to position [23, 0]
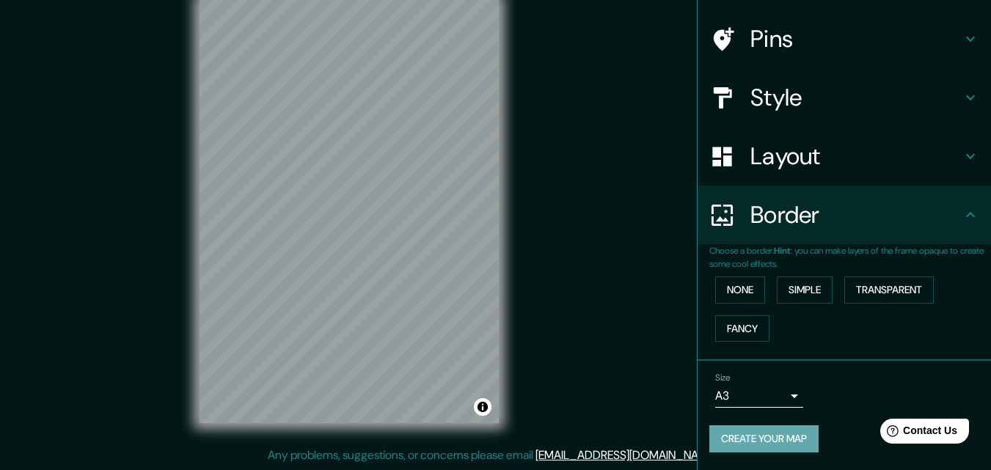
click at [745, 438] on button "Create your map" at bounding box center [763, 438] width 109 height 27
